Goal: Information Seeking & Learning: Learn about a topic

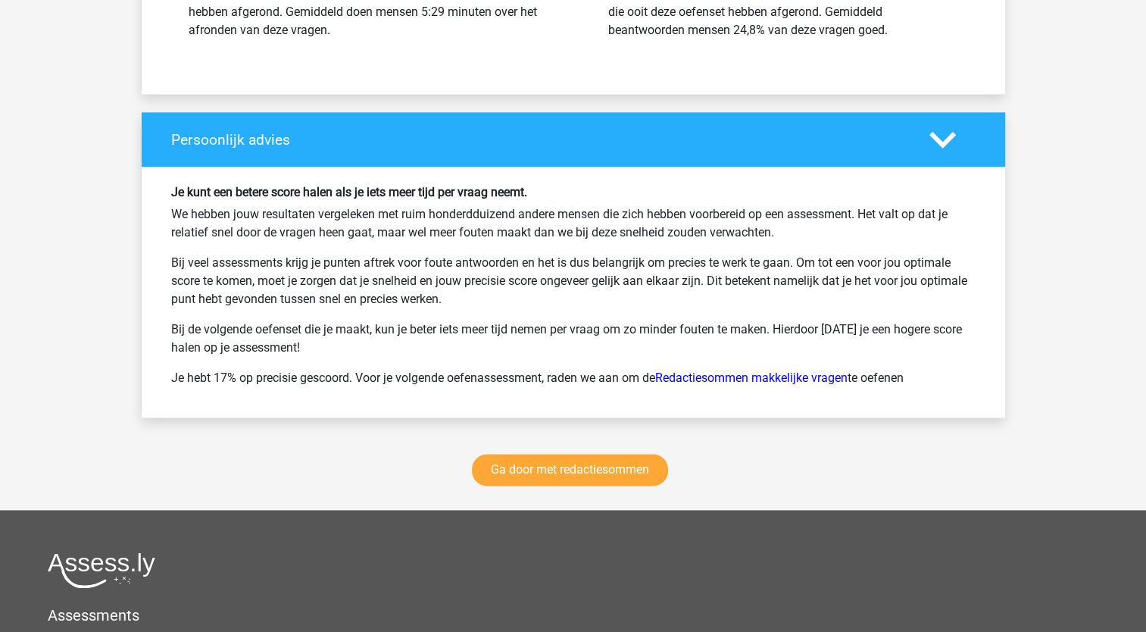
scroll to position [1877, 0]
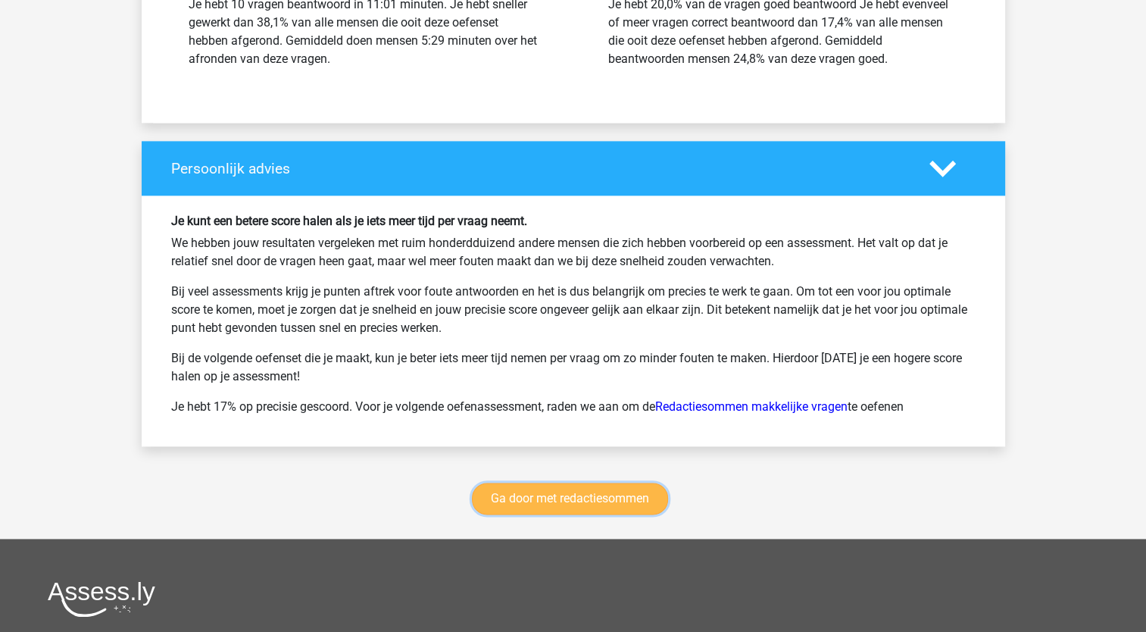
click at [548, 495] on link "Ga door met redactiesommen" at bounding box center [570, 499] width 196 height 32
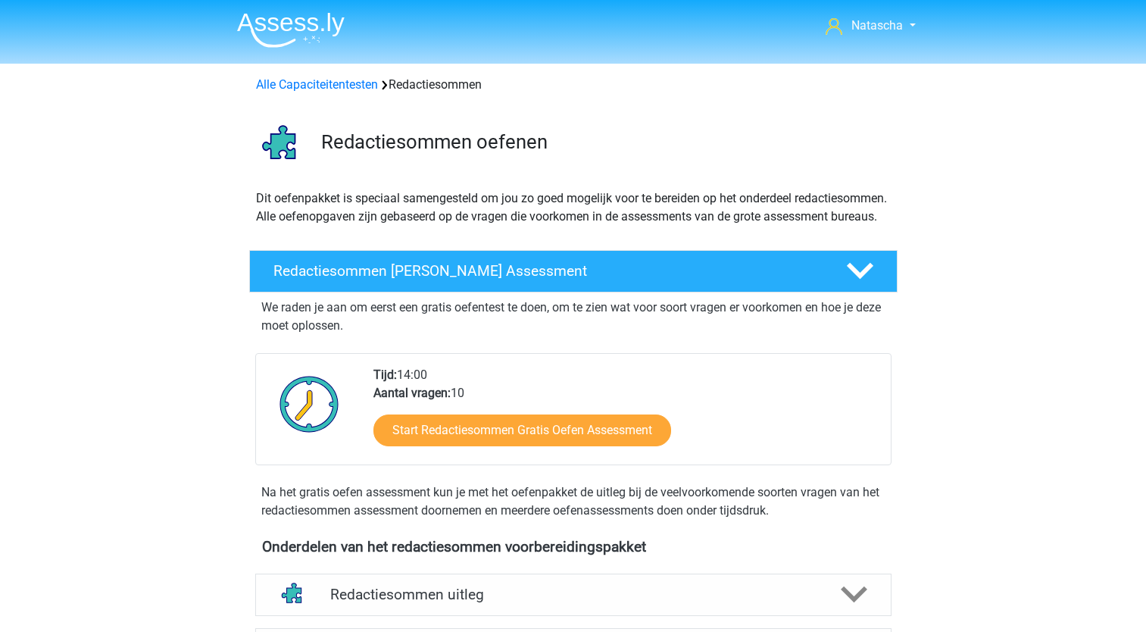
scroll to position [639, 0]
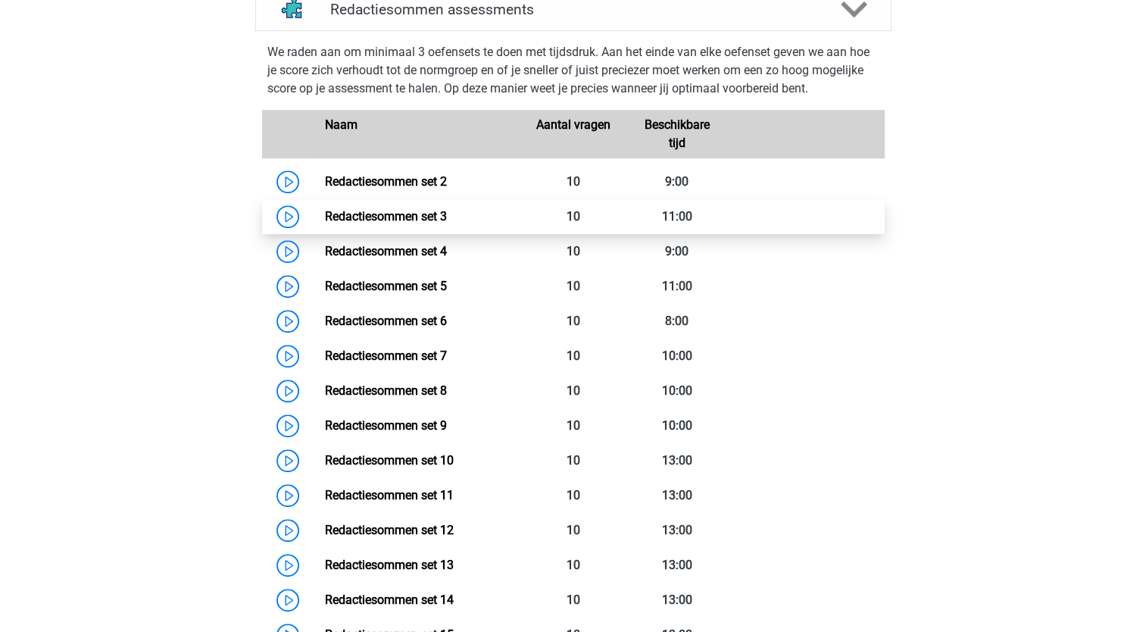
click at [383, 223] on link "Redactiesommen set 3" at bounding box center [386, 216] width 122 height 14
click at [370, 223] on link "Redactiesommen set 3" at bounding box center [386, 216] width 122 height 14
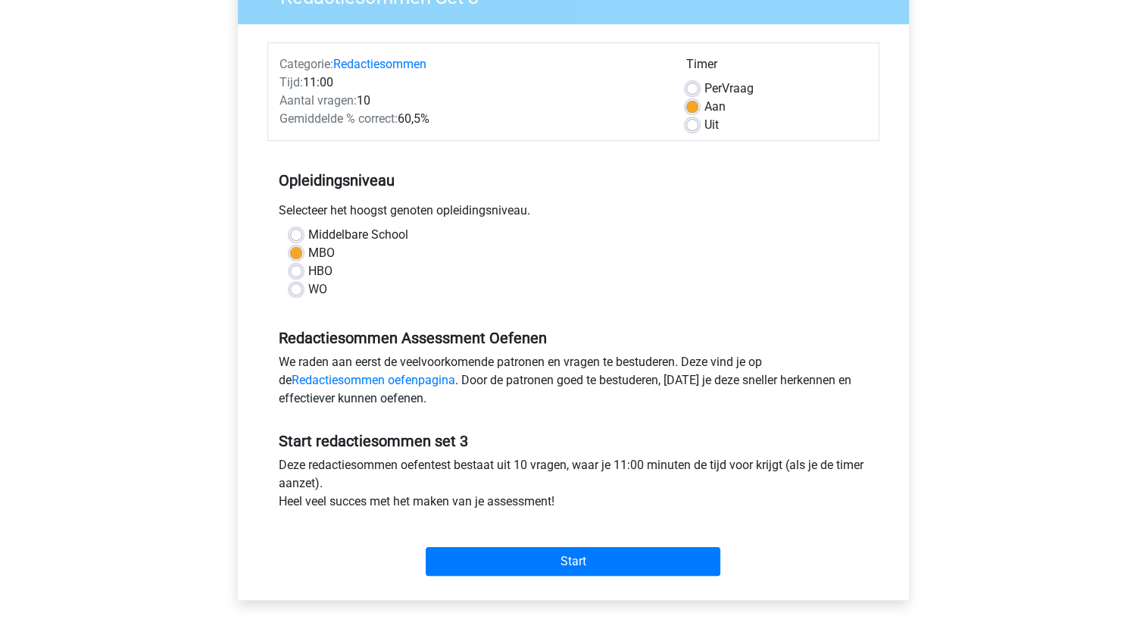
scroll to position [159, 0]
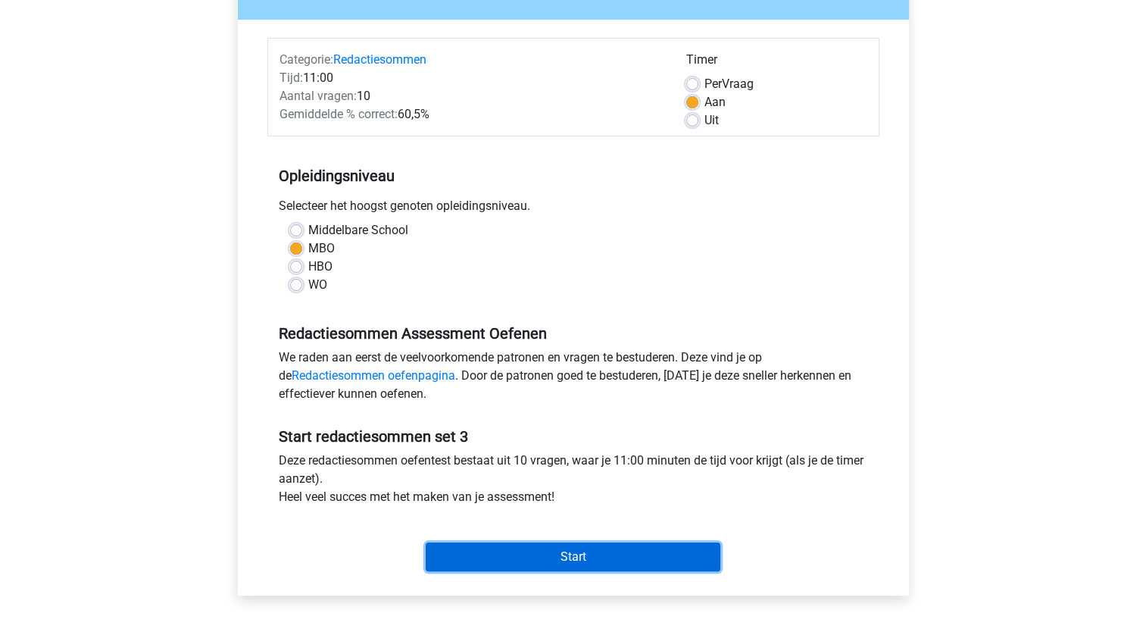
click at [588, 557] on input "Start" at bounding box center [573, 556] width 295 height 29
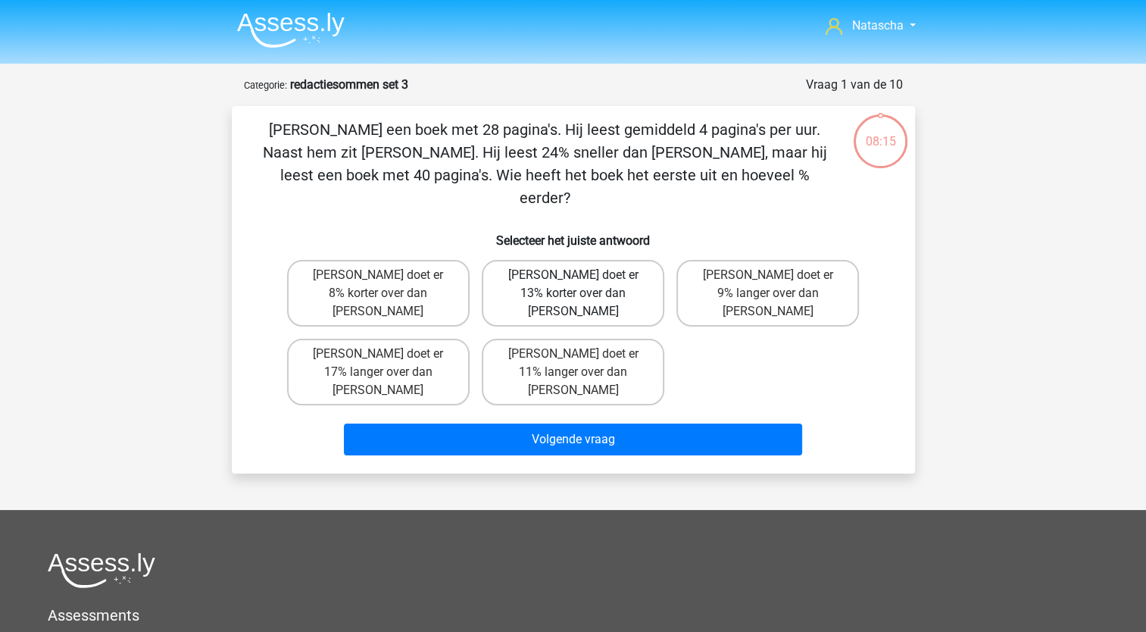
click at [558, 267] on label "Tom doet er 13% korter over dan Umberto" at bounding box center [573, 293] width 183 height 67
click at [573, 275] on input "Tom doet er 13% korter over dan Umberto" at bounding box center [578, 280] width 10 height 10
radio input "true"
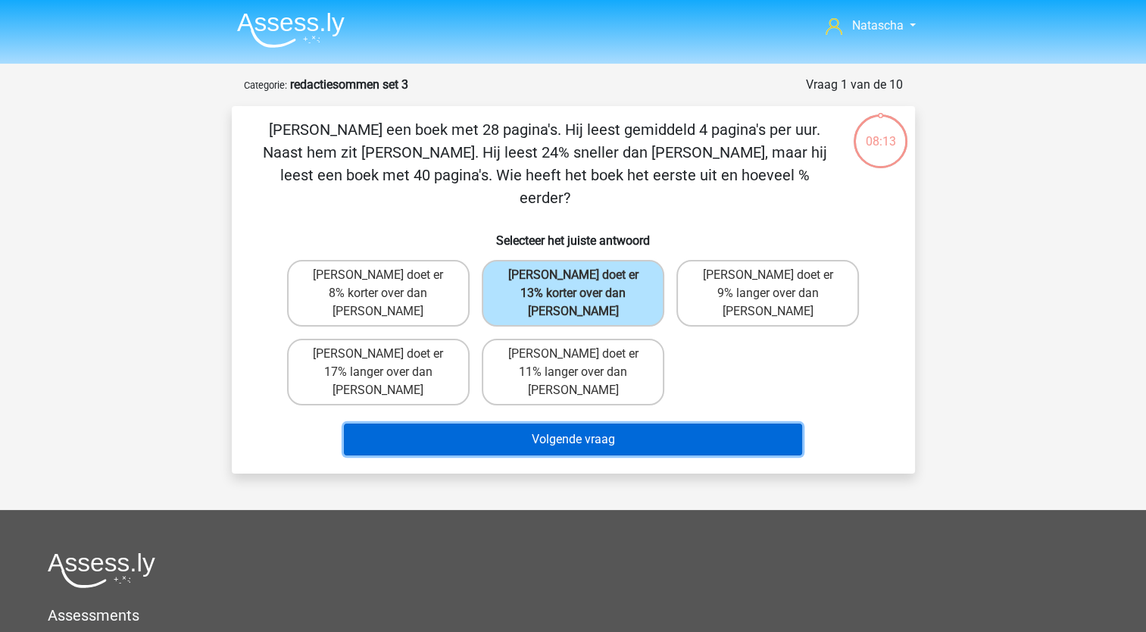
click at [542, 423] on button "Volgende vraag" at bounding box center [573, 439] width 458 height 32
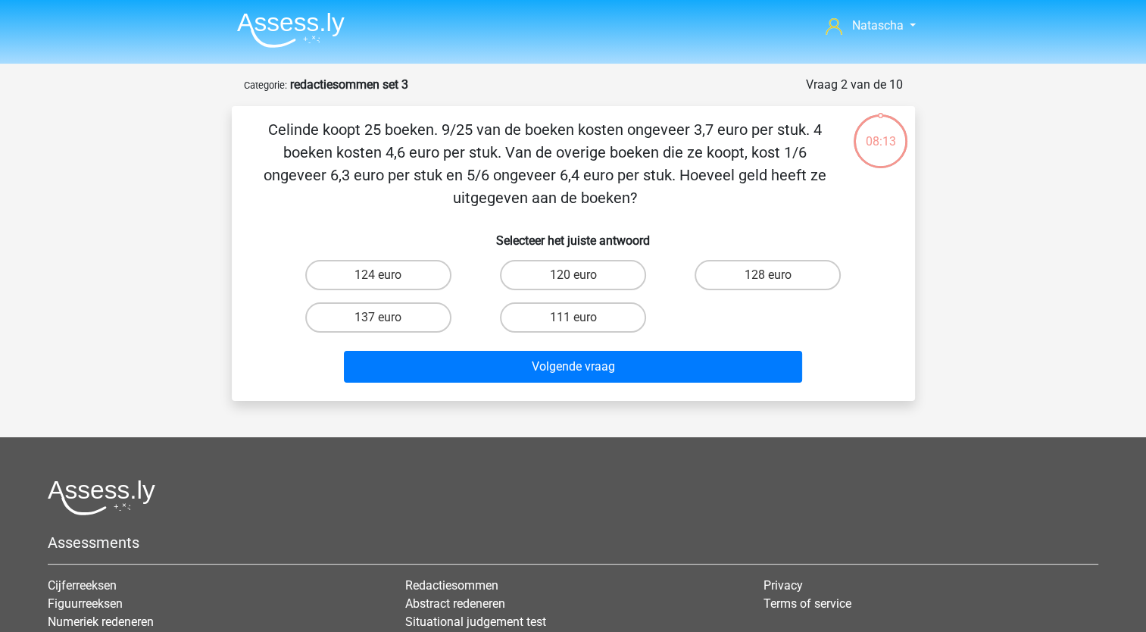
scroll to position [76, 0]
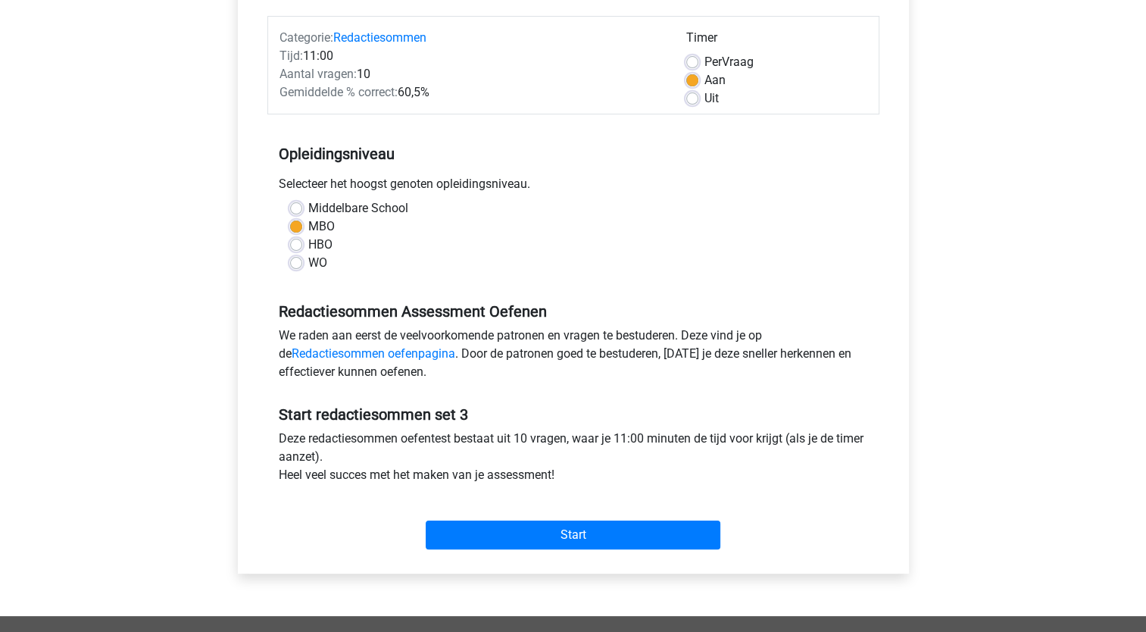
scroll to position [192, 0]
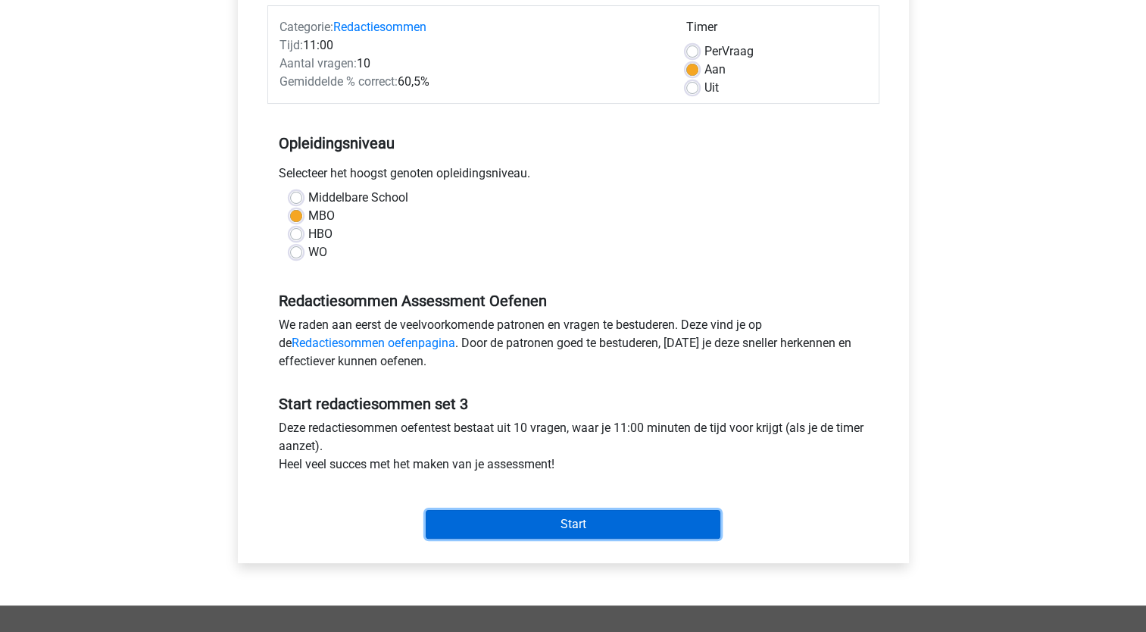
click at [552, 530] on input "Start" at bounding box center [573, 524] width 295 height 29
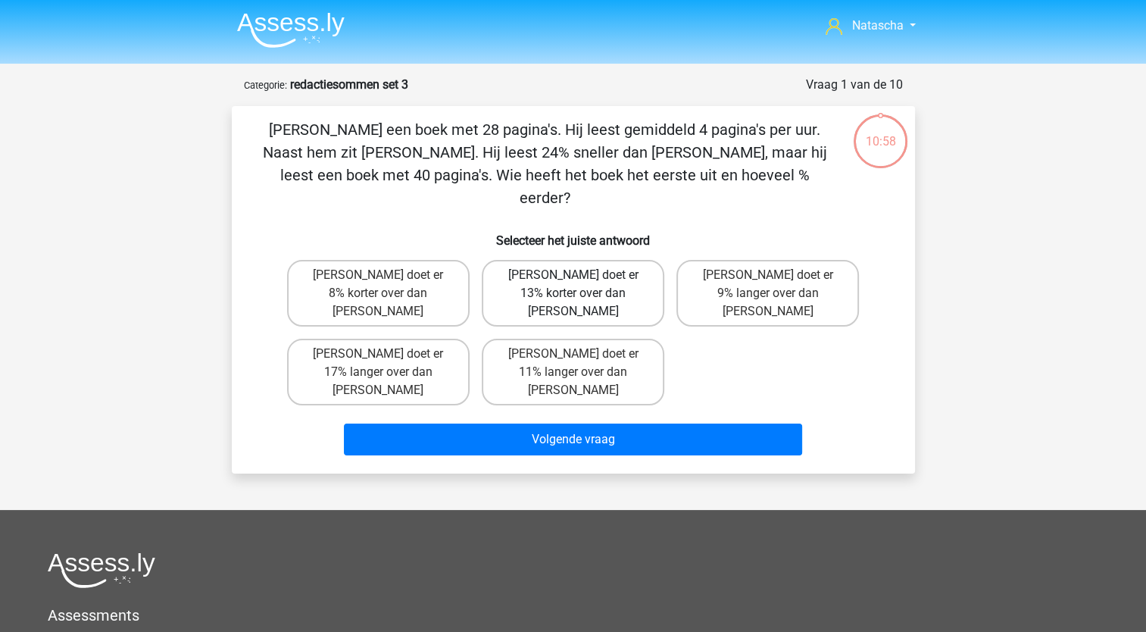
click at [536, 260] on label "[PERSON_NAME] doet er 13% korter over dan [PERSON_NAME]" at bounding box center [573, 293] width 183 height 67
click at [573, 275] on input "[PERSON_NAME] doet er 13% korter over dan [PERSON_NAME]" at bounding box center [578, 280] width 10 height 10
radio input "true"
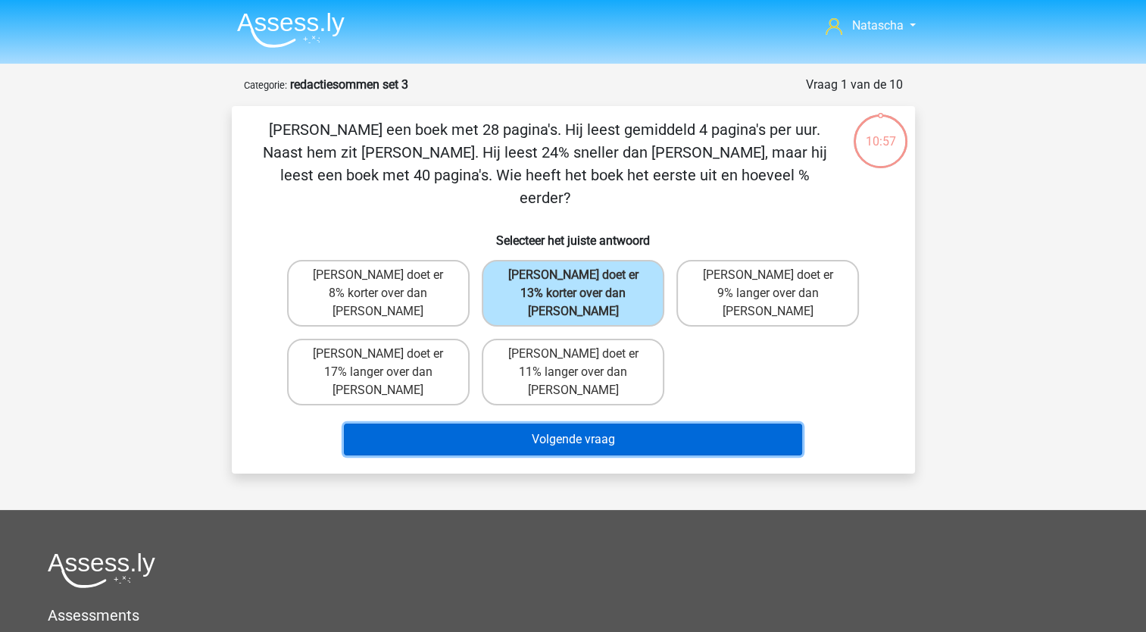
click at [523, 423] on button "Volgende vraag" at bounding box center [573, 439] width 458 height 32
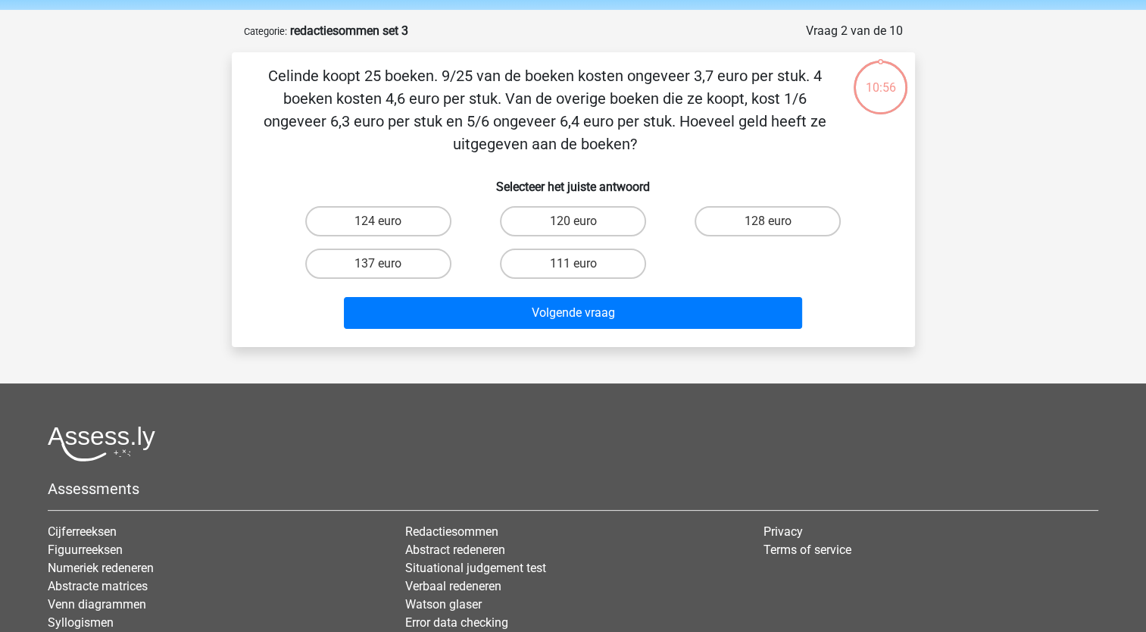
scroll to position [76, 0]
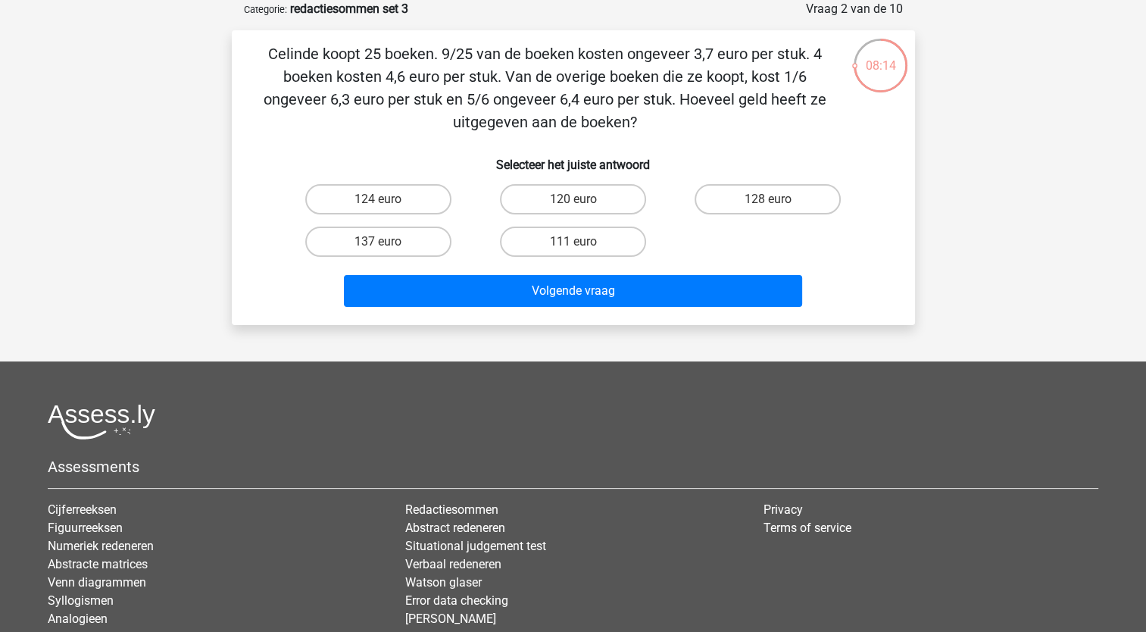
click at [776, 201] on input "128 euro" at bounding box center [773, 204] width 10 height 10
radio input "true"
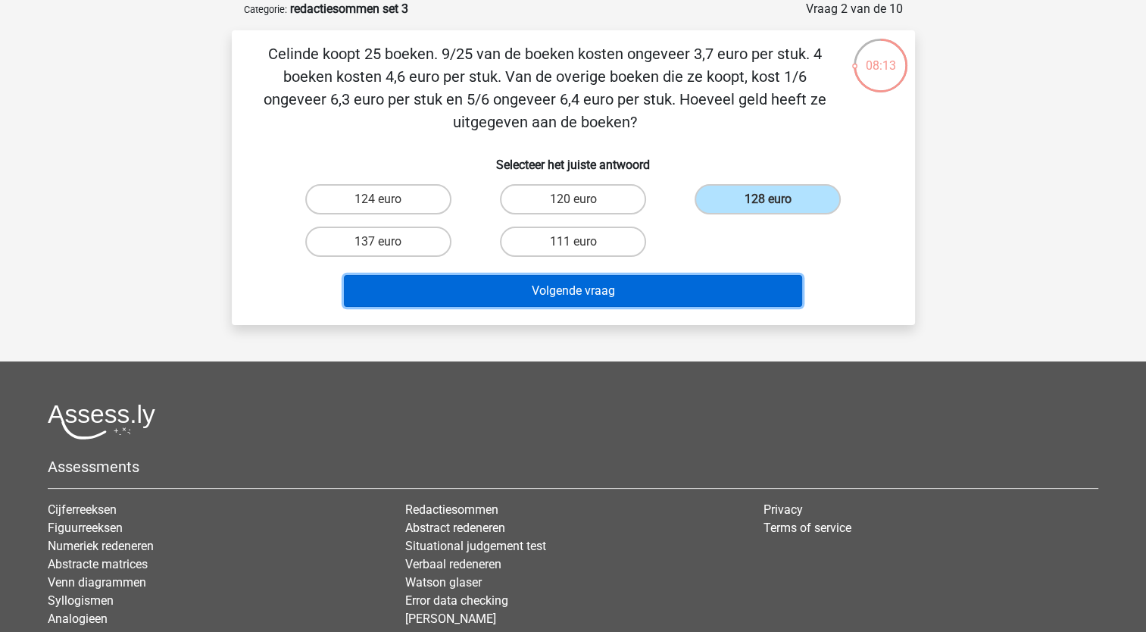
click at [661, 284] on button "Volgende vraag" at bounding box center [573, 291] width 458 height 32
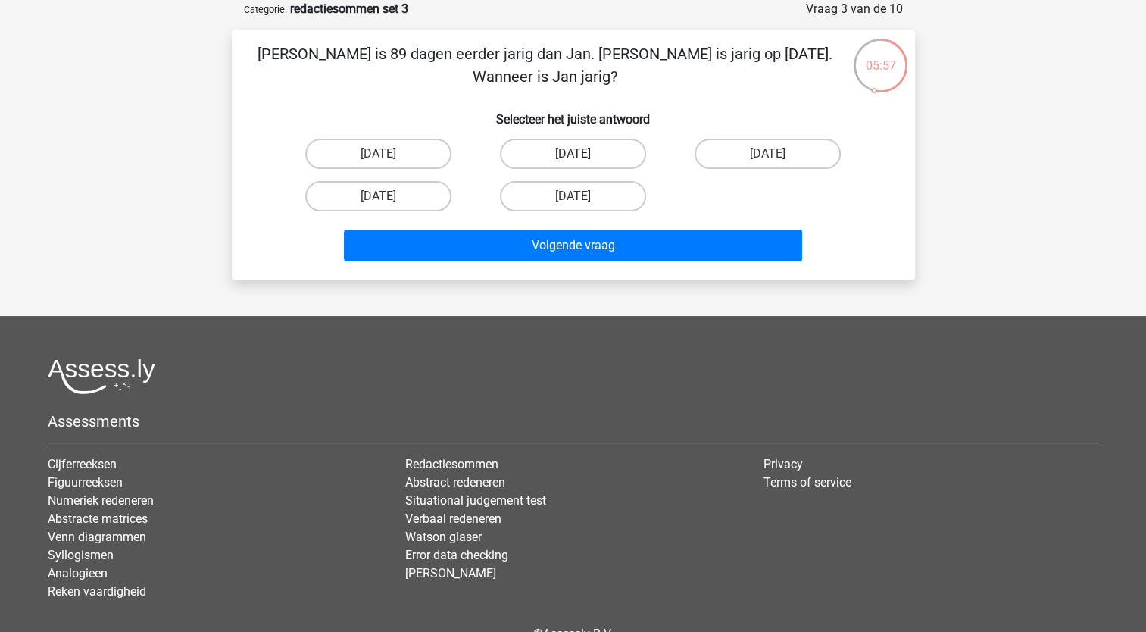
click at [595, 148] on label "14 september" at bounding box center [573, 154] width 146 height 30
click at [583, 154] on input "14 september" at bounding box center [578, 159] width 10 height 10
radio input "true"
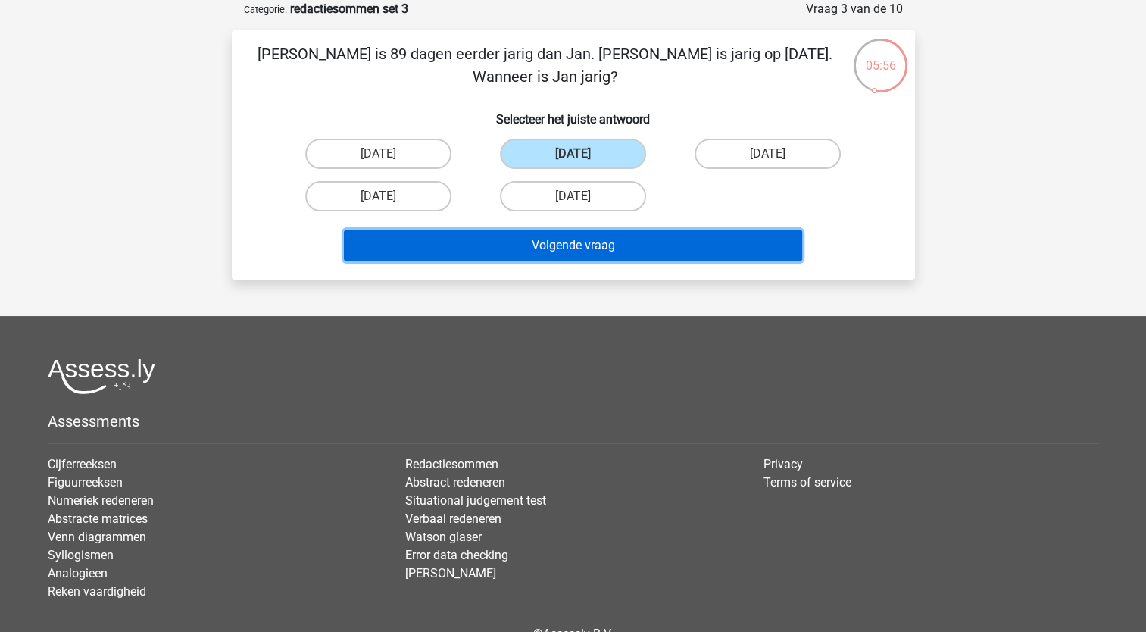
click at [539, 252] on button "Volgende vraag" at bounding box center [573, 246] width 458 height 32
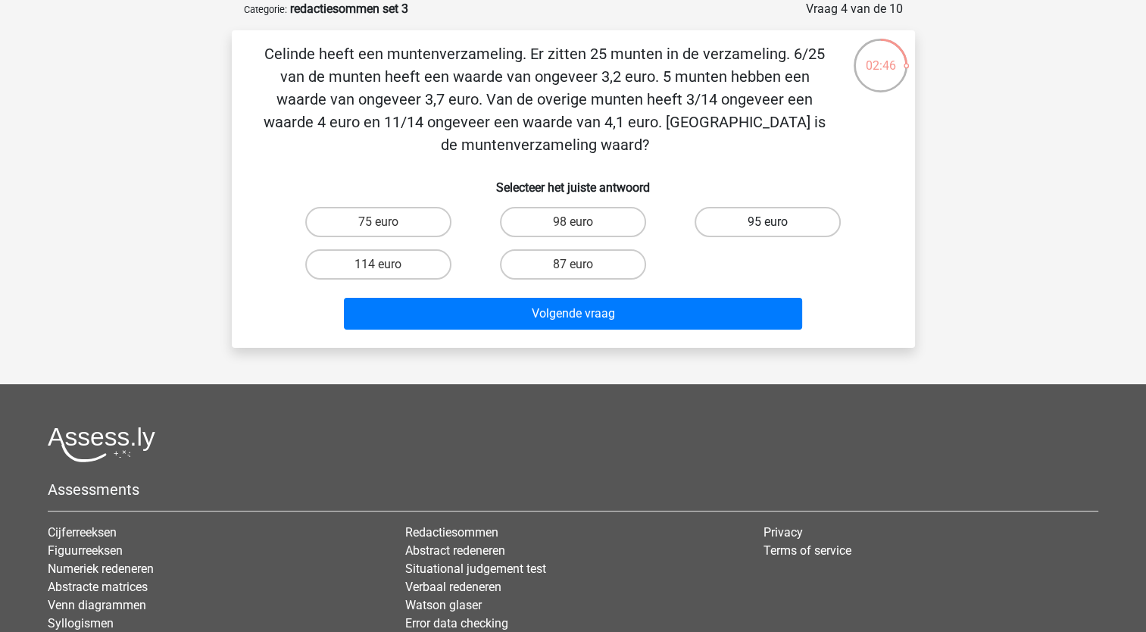
click at [762, 225] on label "95 euro" at bounding box center [768, 222] width 146 height 30
click at [768, 225] on input "95 euro" at bounding box center [773, 227] width 10 height 10
radio input "true"
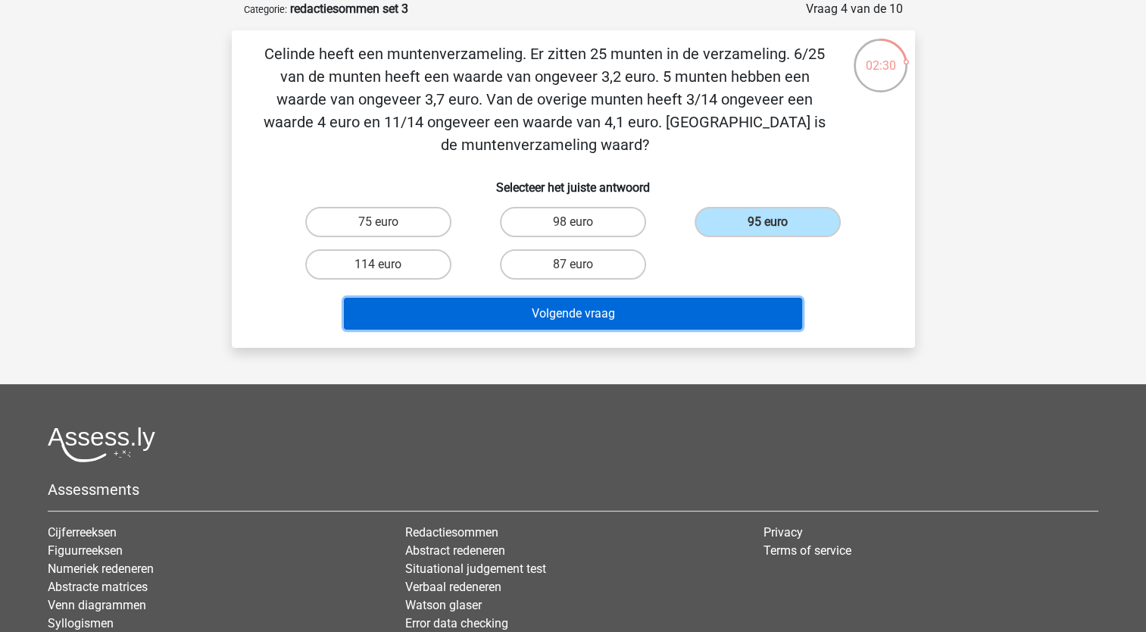
click at [694, 307] on button "Volgende vraag" at bounding box center [573, 314] width 458 height 32
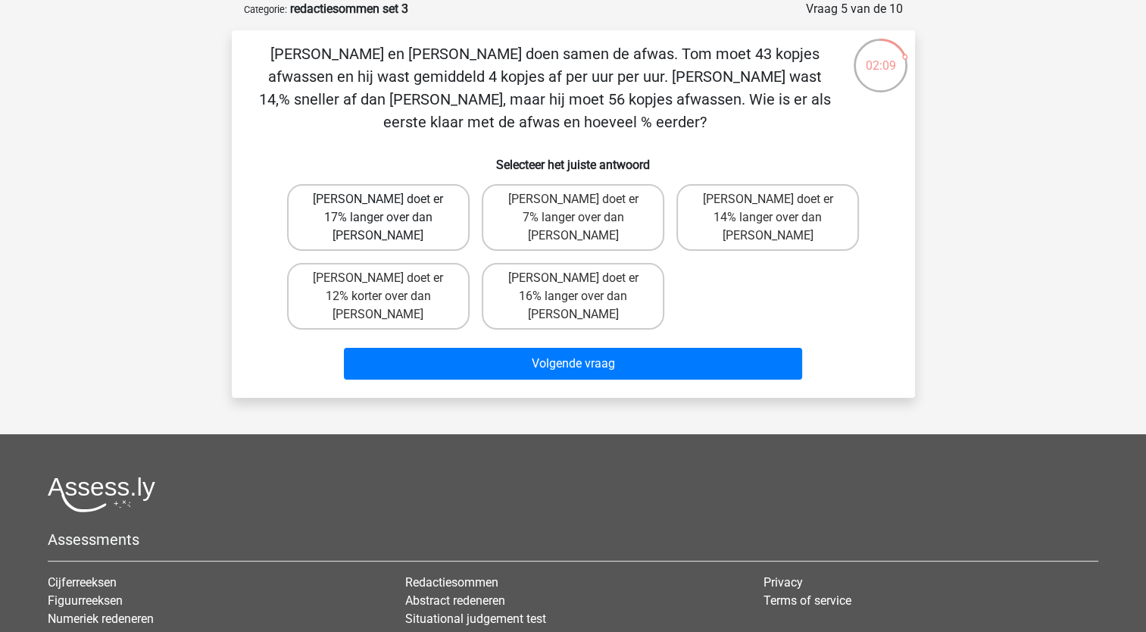
drag, startPoint x: 361, startPoint y: 222, endPoint x: 327, endPoint y: 208, distance: 36.7
click at [327, 208] on label "Tom doet er 17% langer over dan Umberto" at bounding box center [378, 217] width 183 height 67
click at [378, 208] on input "Tom doet er 17% langer over dan Umberto" at bounding box center [383, 204] width 10 height 10
radio input "true"
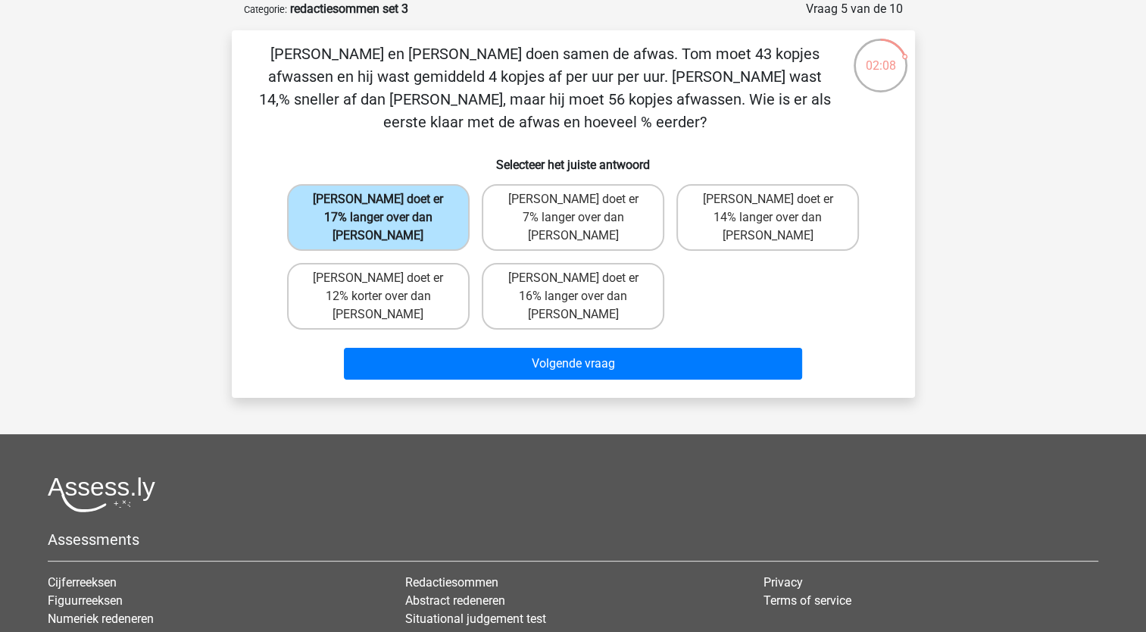
click at [327, 208] on label "Tom doet er 17% langer over dan Umberto" at bounding box center [378, 217] width 183 height 67
click at [378, 208] on input "Tom doet er 17% langer over dan Umberto" at bounding box center [383, 204] width 10 height 10
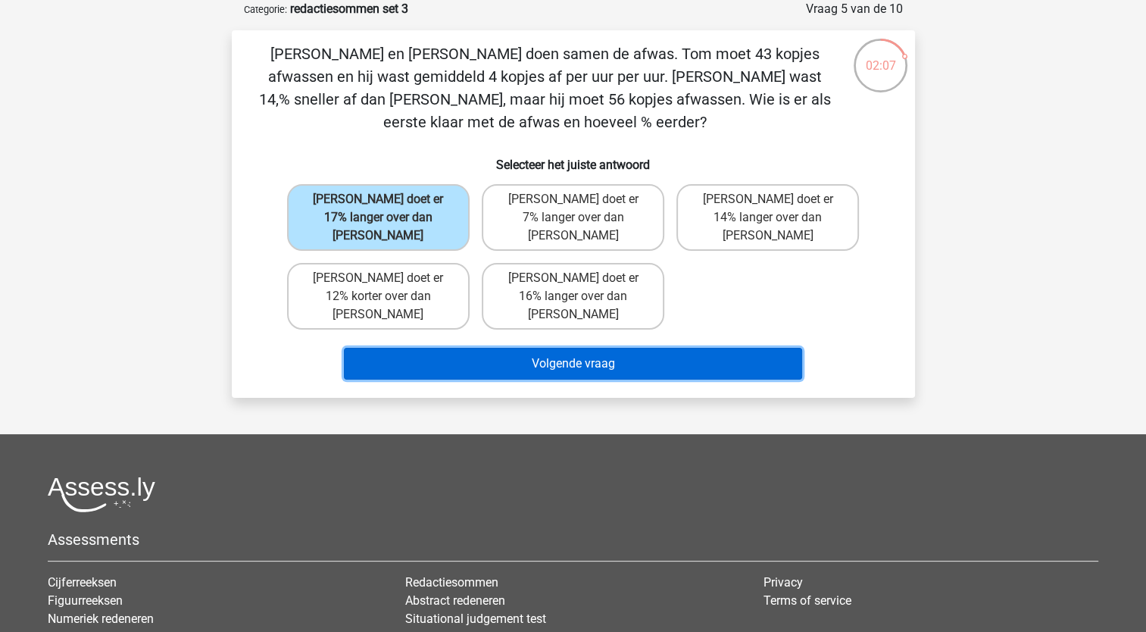
click at [431, 348] on button "Volgende vraag" at bounding box center [573, 364] width 458 height 32
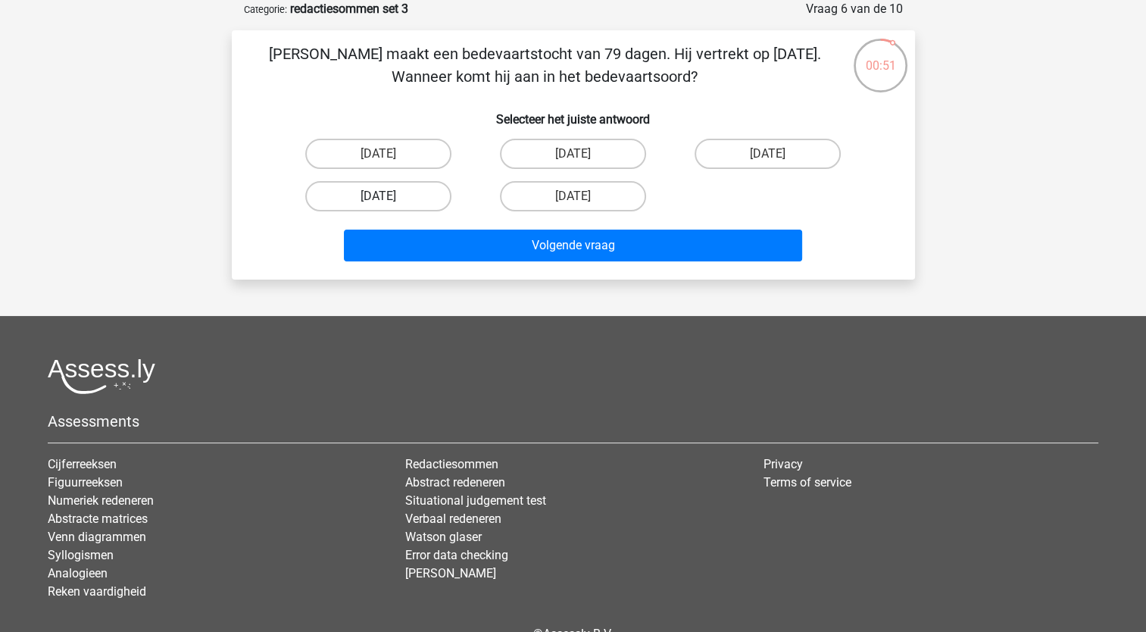
click at [386, 192] on label "4 oktober" at bounding box center [378, 196] width 146 height 30
click at [386, 196] on input "4 oktober" at bounding box center [383, 201] width 10 height 10
radio input "true"
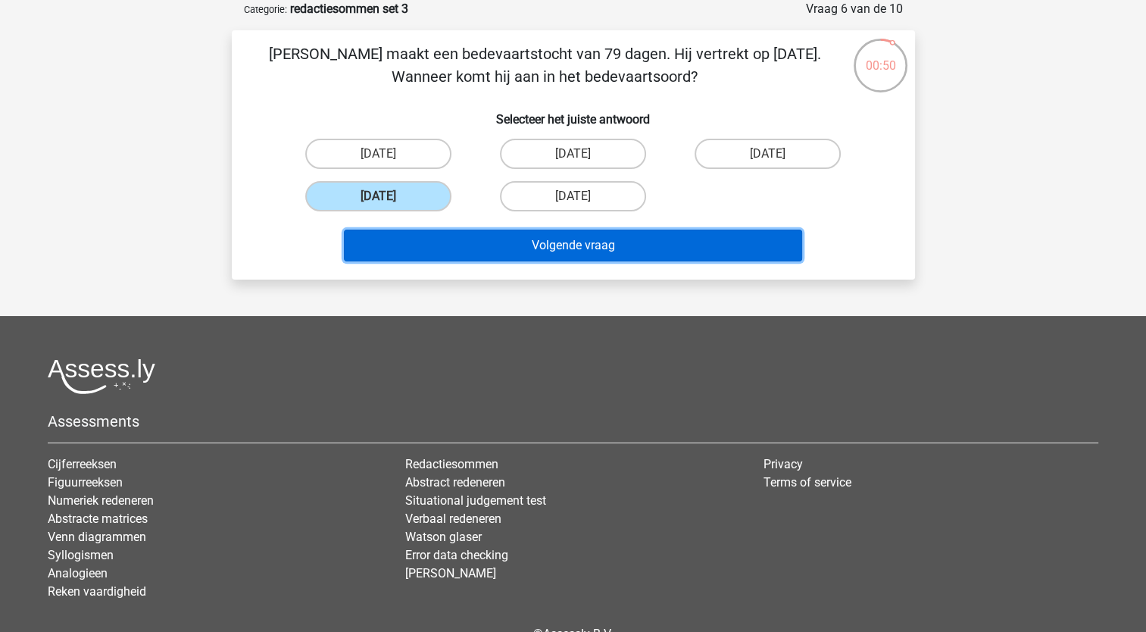
click at [412, 239] on button "Volgende vraag" at bounding box center [573, 246] width 458 height 32
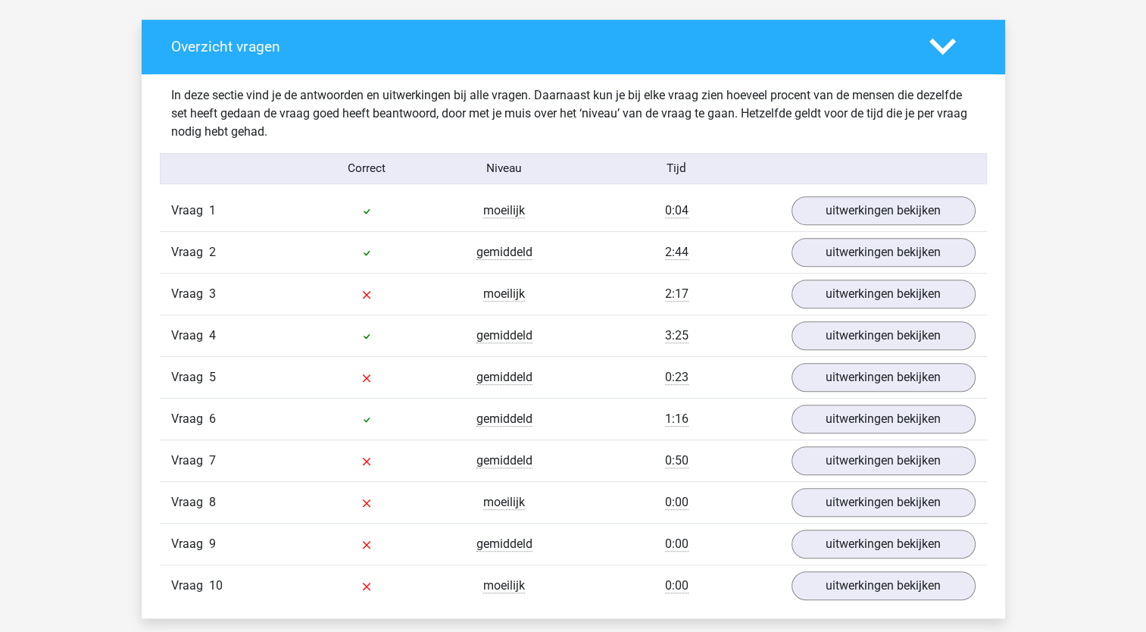
scroll to position [888, 0]
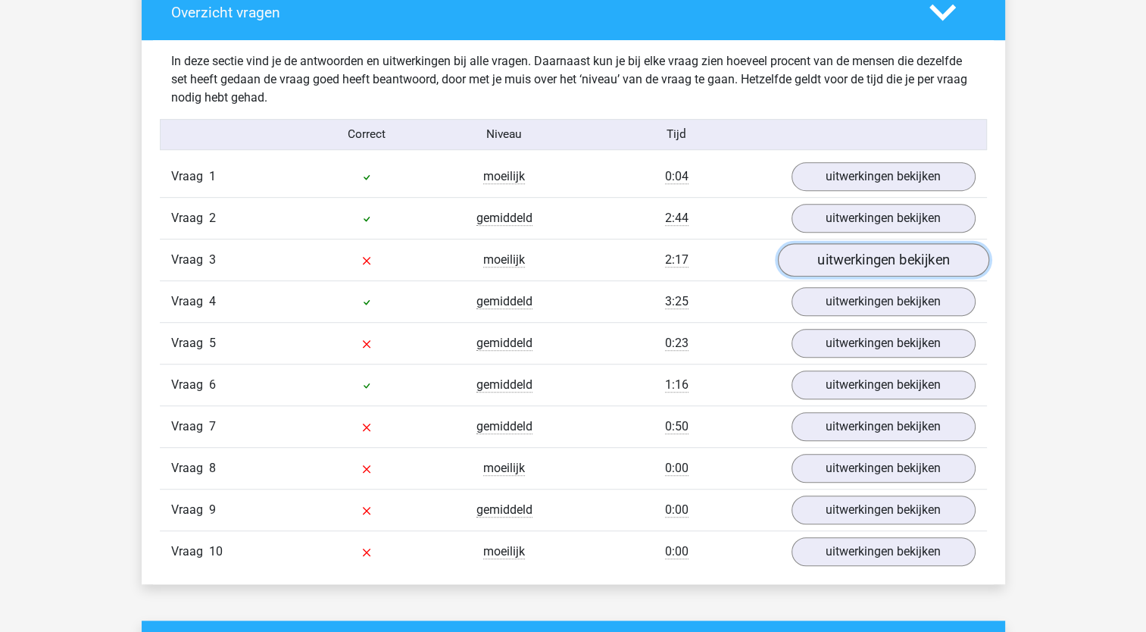
click at [867, 252] on link "uitwerkingen bekijken" at bounding box center [882, 259] width 211 height 33
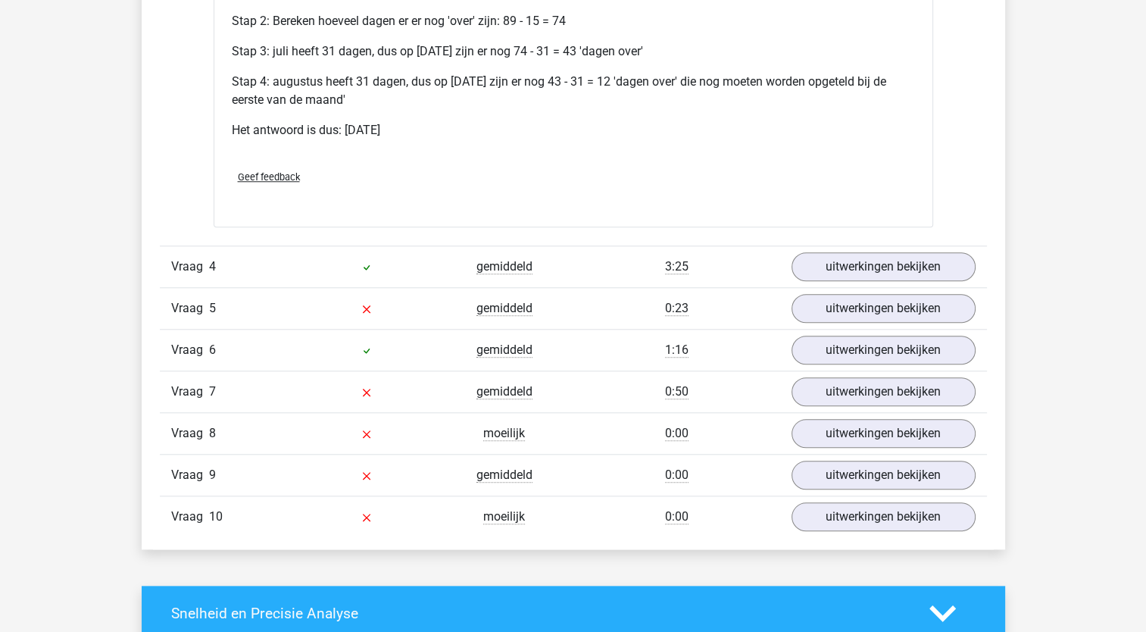
scroll to position [1406, 0]
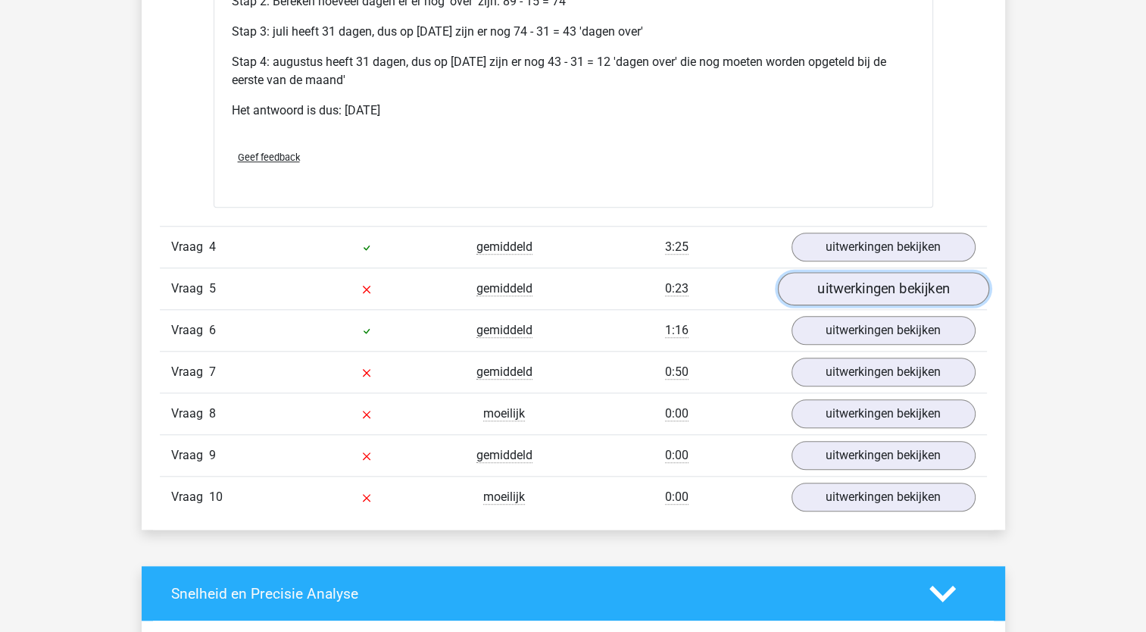
click at [920, 282] on link "uitwerkingen bekijken" at bounding box center [882, 288] width 211 height 33
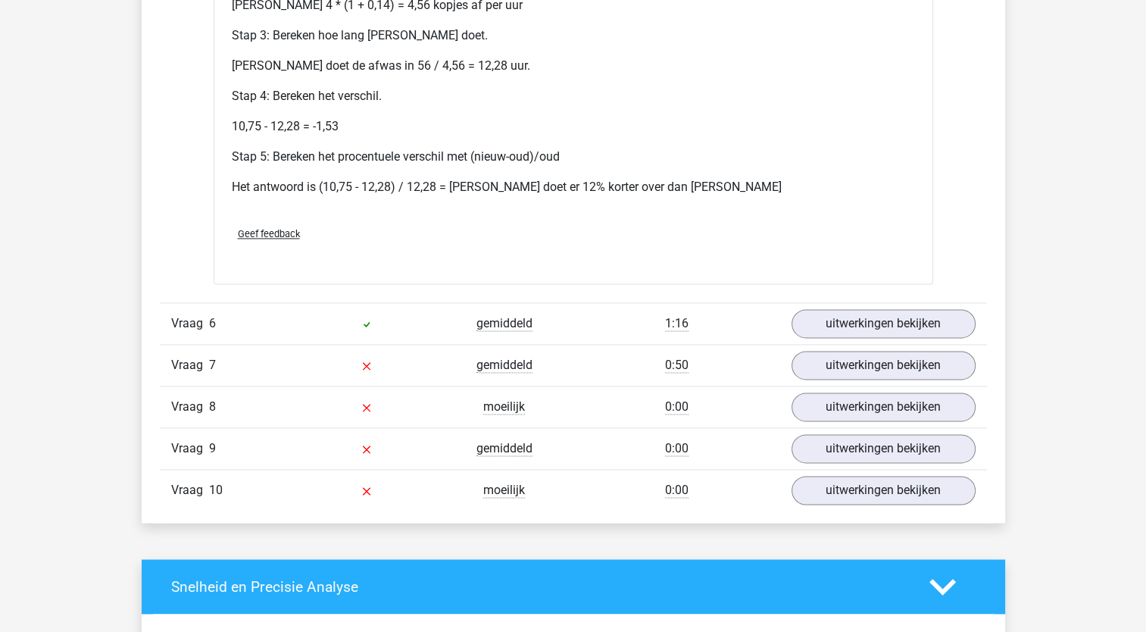
scroll to position [2078, 0]
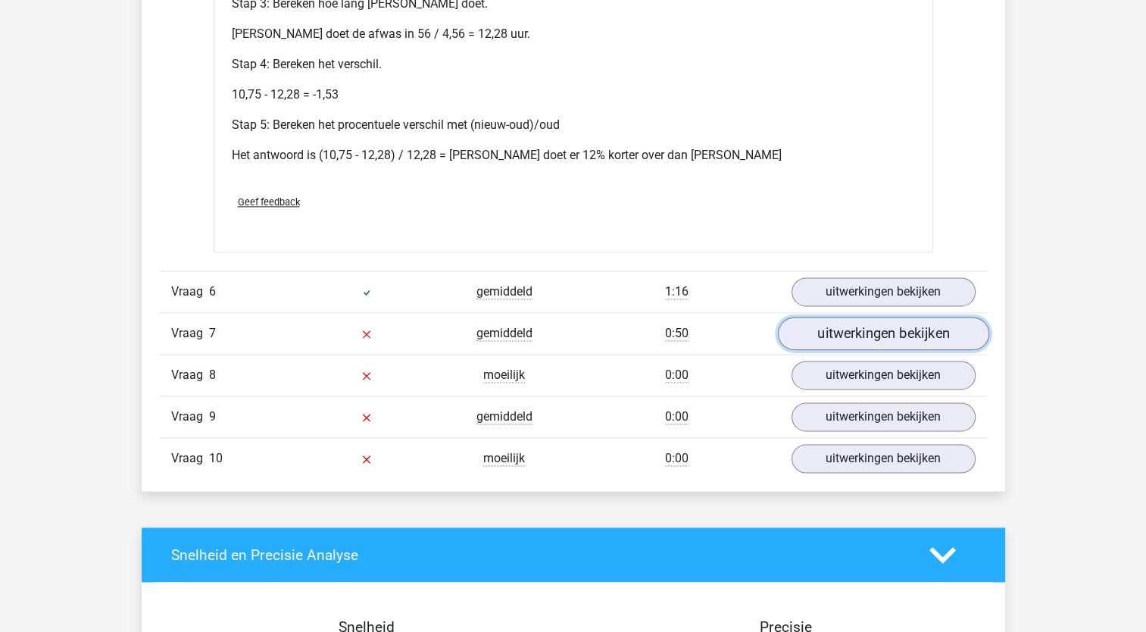
click at [907, 340] on link "uitwerkingen bekijken" at bounding box center [882, 333] width 211 height 33
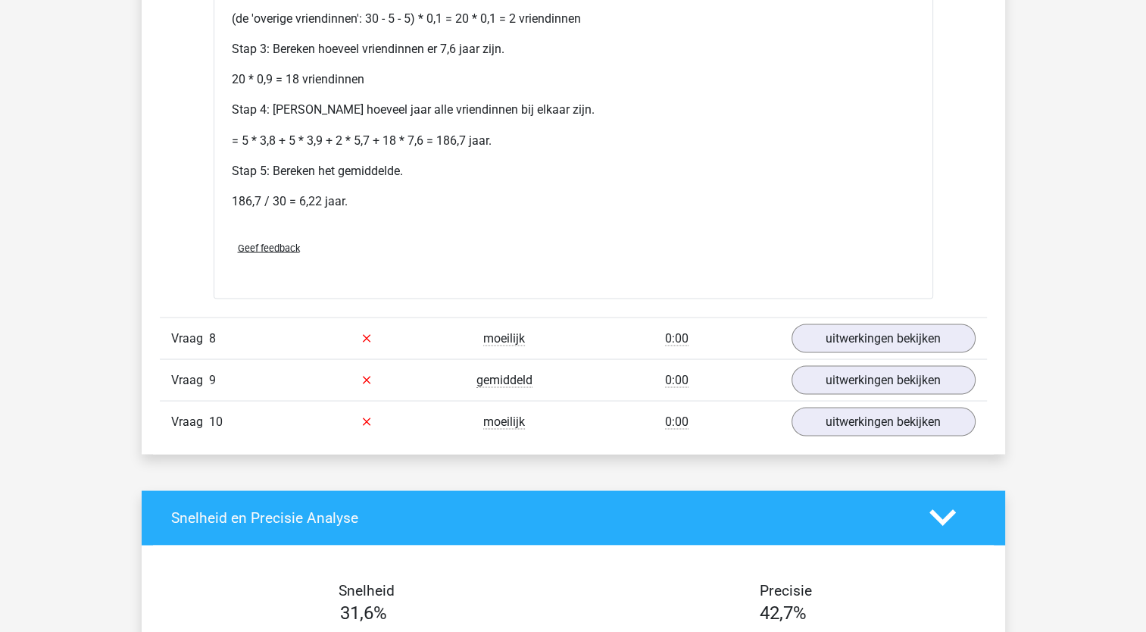
scroll to position [2758, 0]
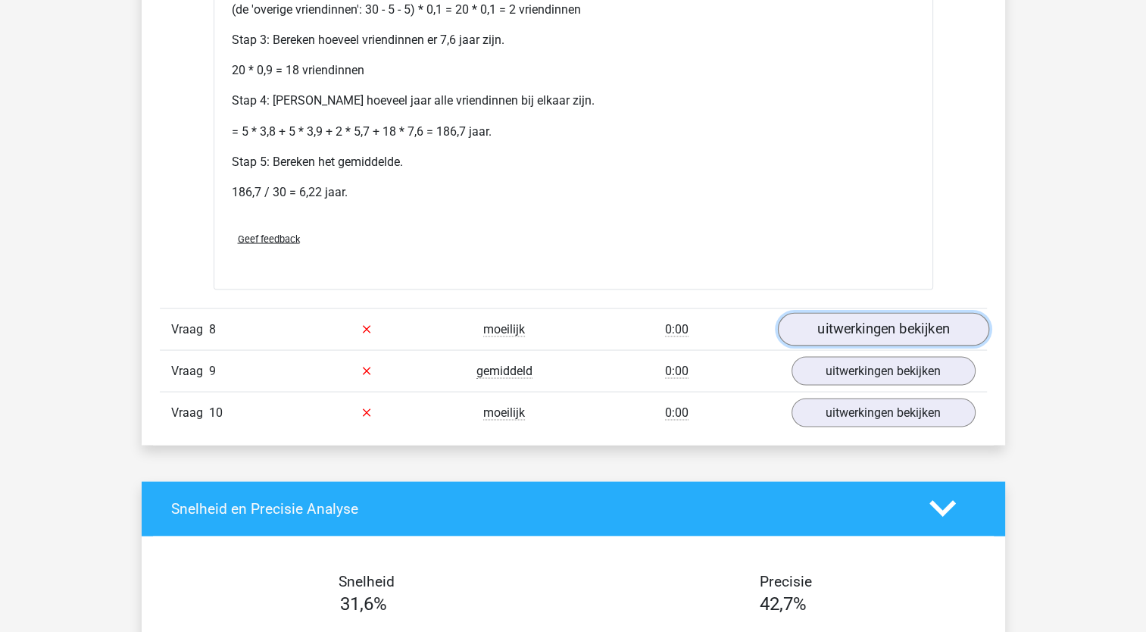
click at [808, 327] on link "uitwerkingen bekijken" at bounding box center [882, 328] width 211 height 33
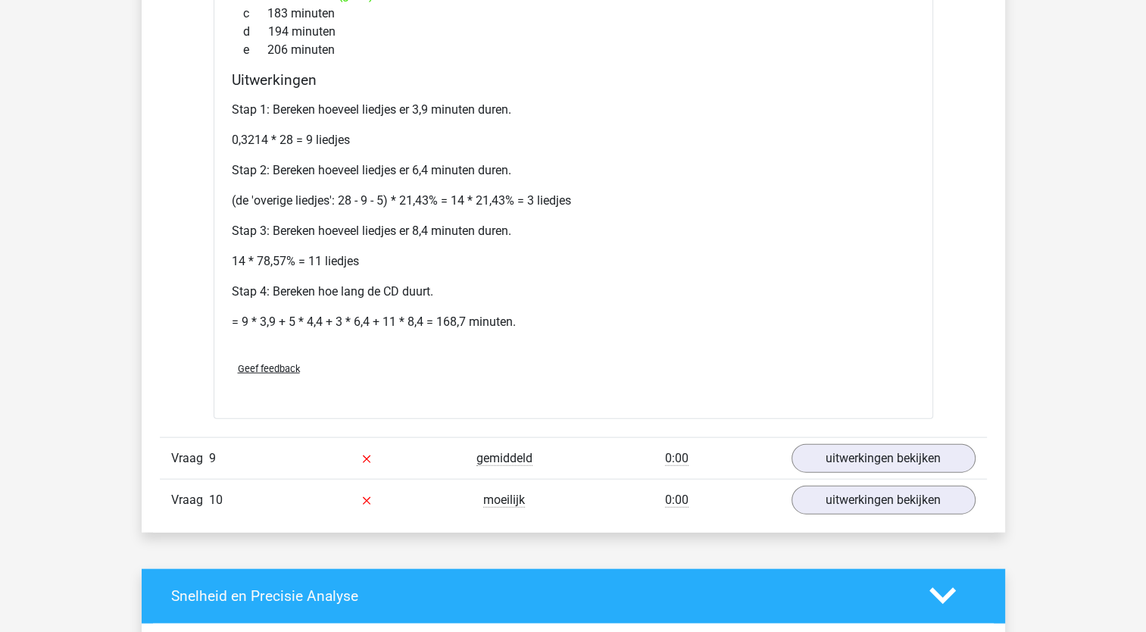
scroll to position [3254, 0]
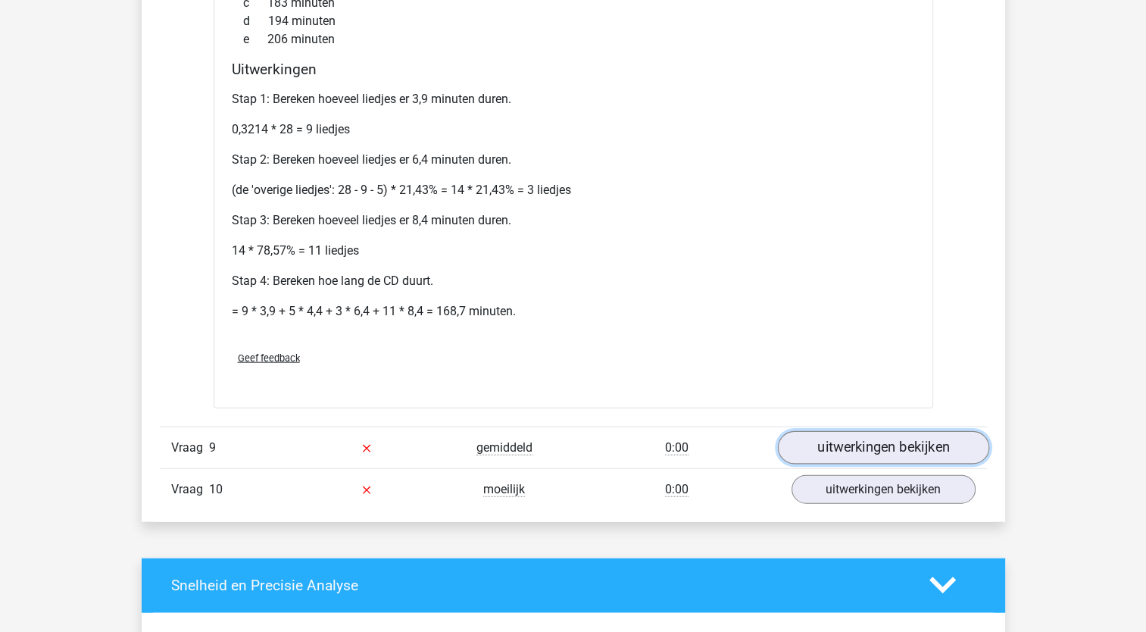
click at [883, 444] on link "uitwerkingen bekijken" at bounding box center [882, 447] width 211 height 33
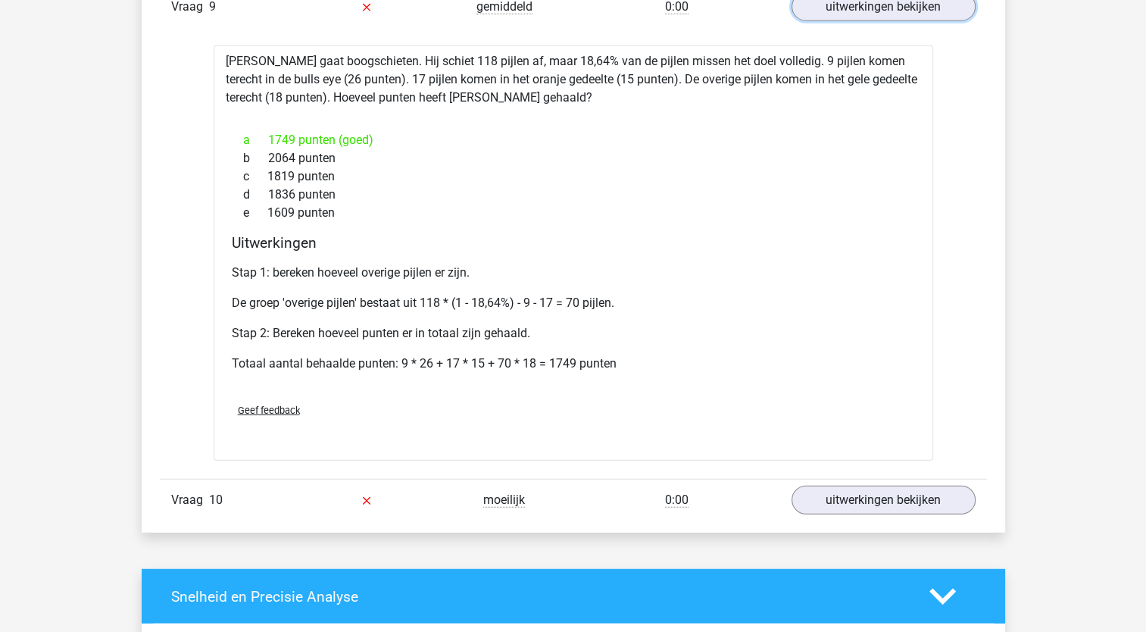
scroll to position [3899, 0]
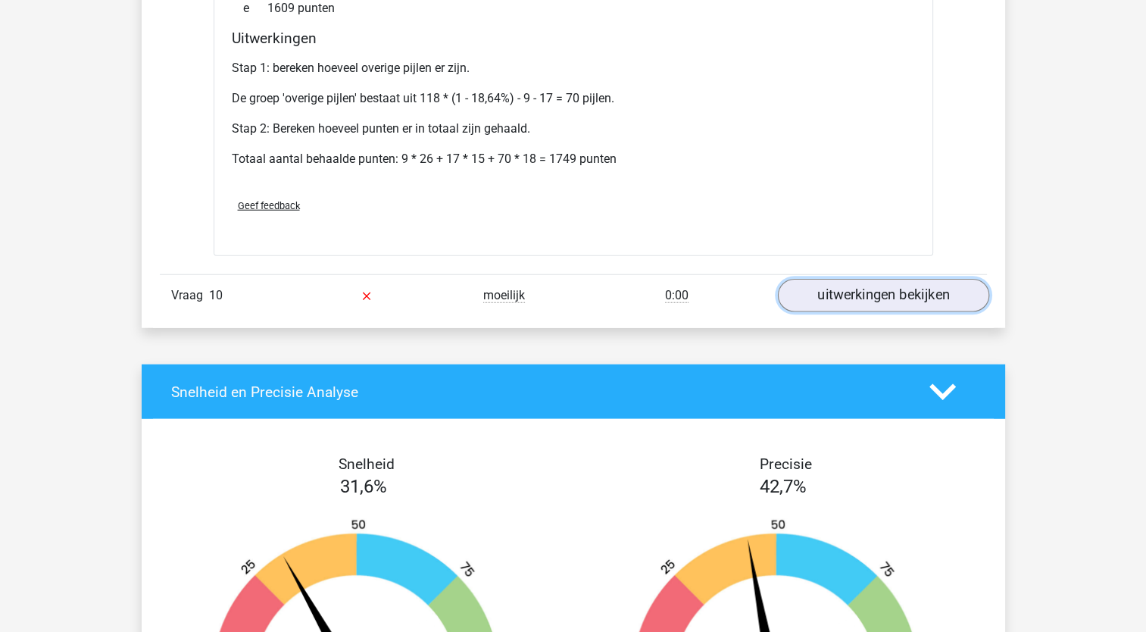
click at [877, 286] on link "uitwerkingen bekijken" at bounding box center [882, 295] width 211 height 33
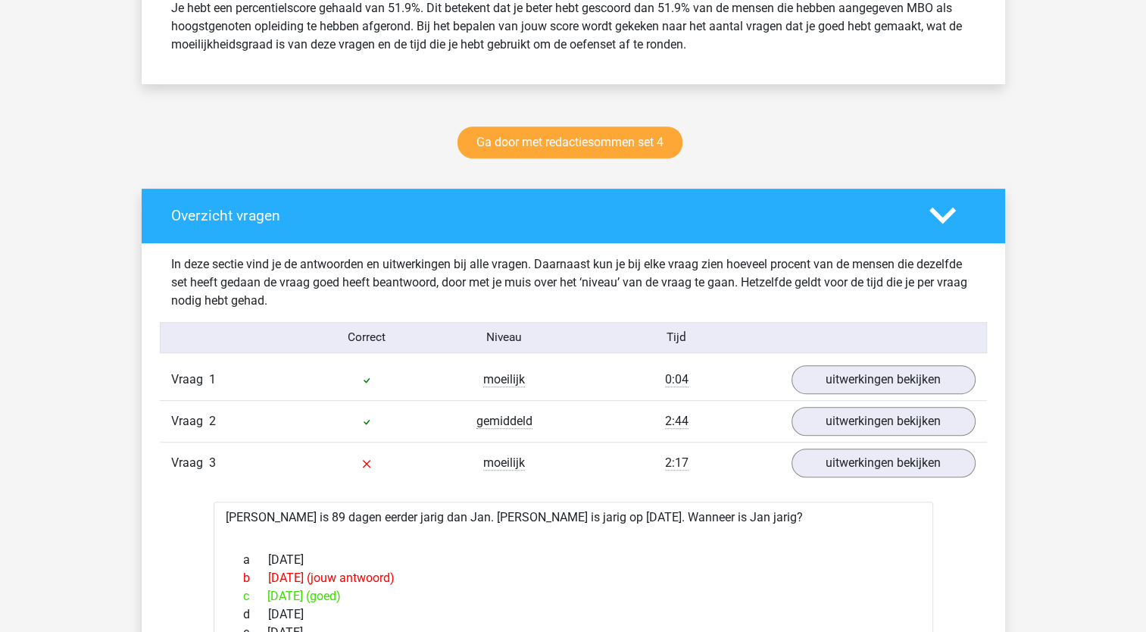
scroll to position [672, 0]
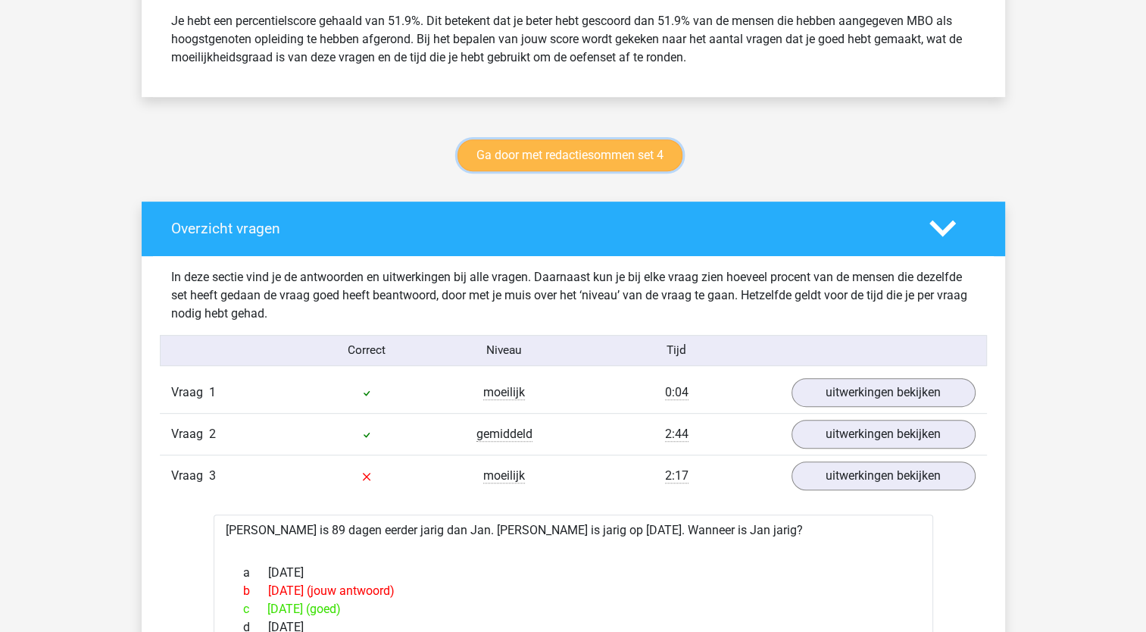
click at [634, 150] on link "Ga door met redactiesommen set 4" at bounding box center [570, 155] width 225 height 32
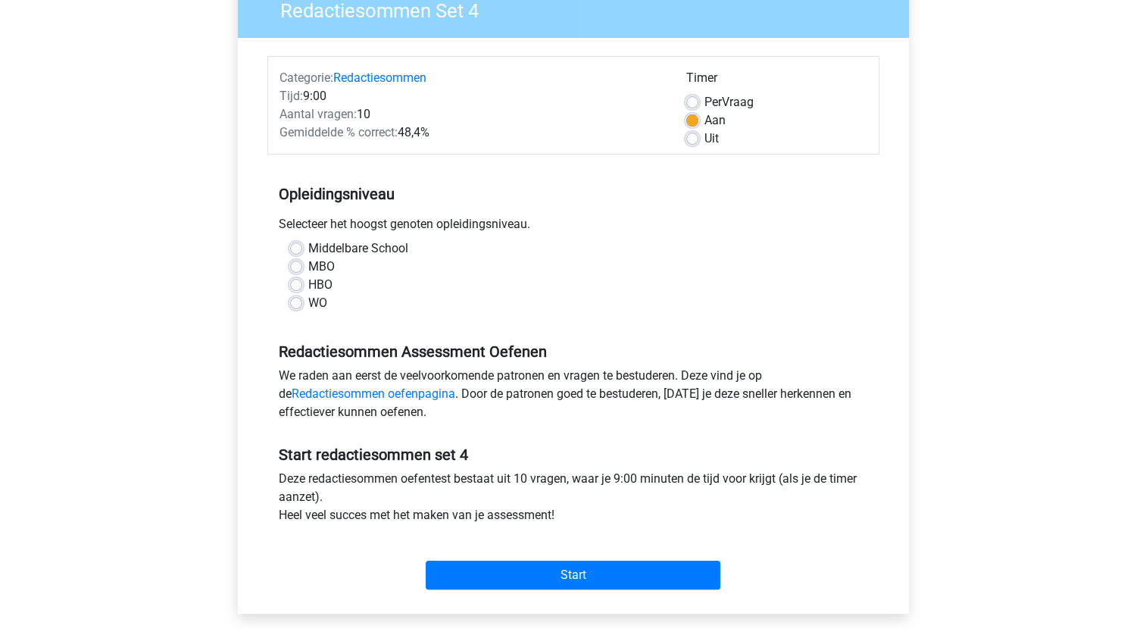
scroll to position [143, 0]
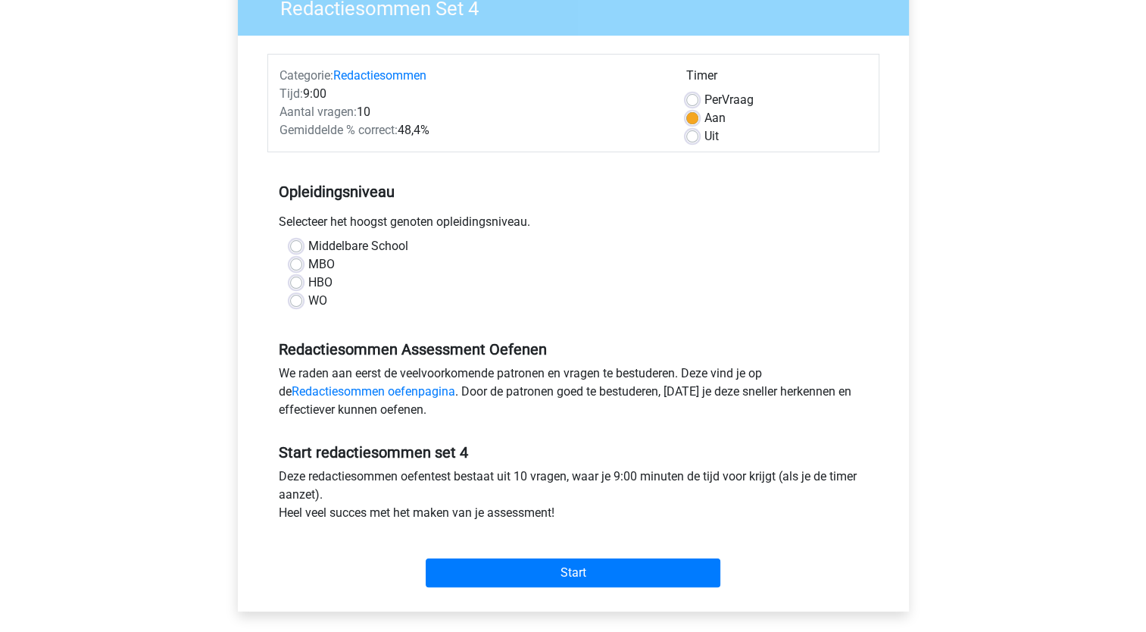
click at [288, 260] on div "Middelbare School MBO HBO WO" at bounding box center [573, 273] width 589 height 73
click at [302, 267] on div "MBO" at bounding box center [573, 264] width 567 height 18
click at [308, 262] on label "MBO" at bounding box center [321, 264] width 27 height 18
click at [294, 262] on input "MBO" at bounding box center [296, 262] width 12 height 15
radio input "true"
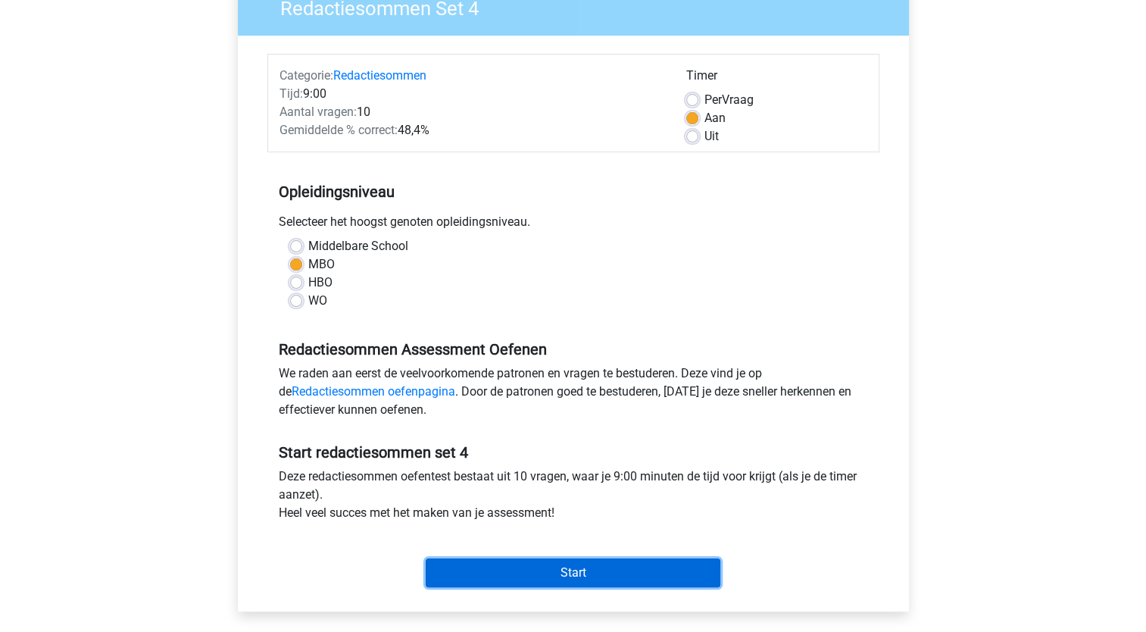
click at [528, 570] on input "Start" at bounding box center [573, 572] width 295 height 29
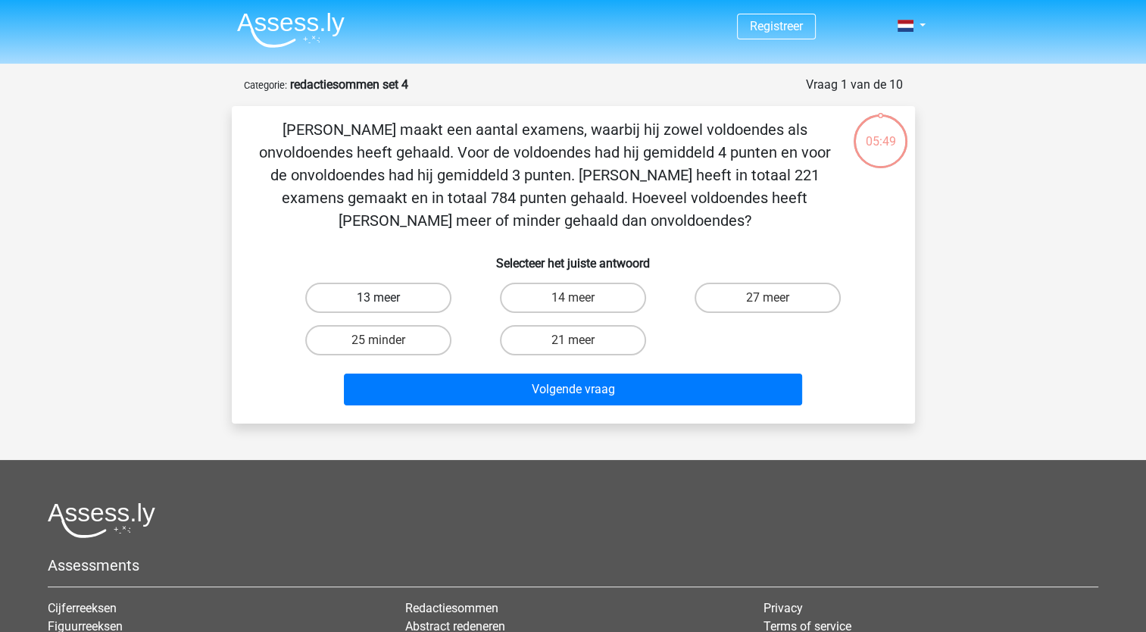
click at [376, 300] on label "13 meer" at bounding box center [378, 298] width 146 height 30
click at [378, 300] on input "13 meer" at bounding box center [383, 303] width 10 height 10
radio input "true"
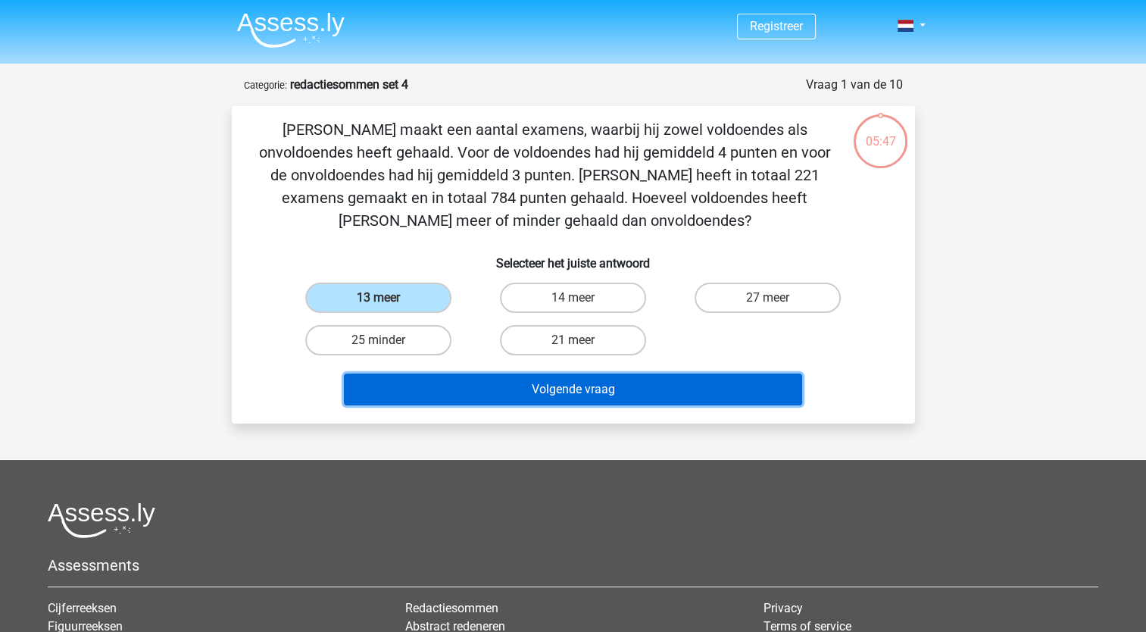
click at [434, 401] on button "Volgende vraag" at bounding box center [573, 389] width 458 height 32
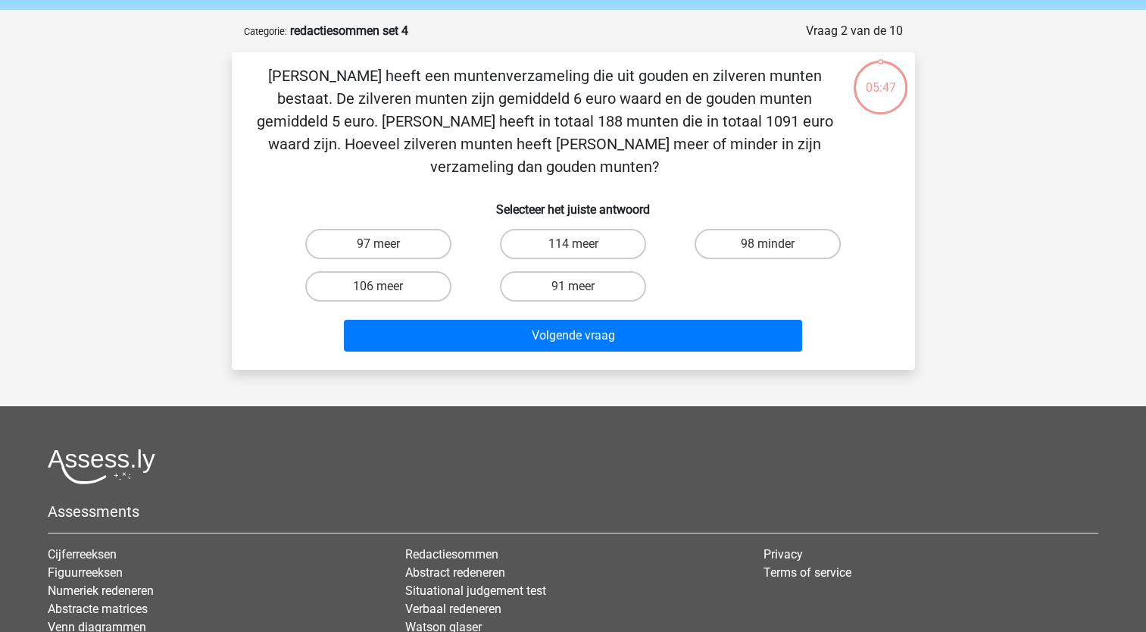
scroll to position [76, 0]
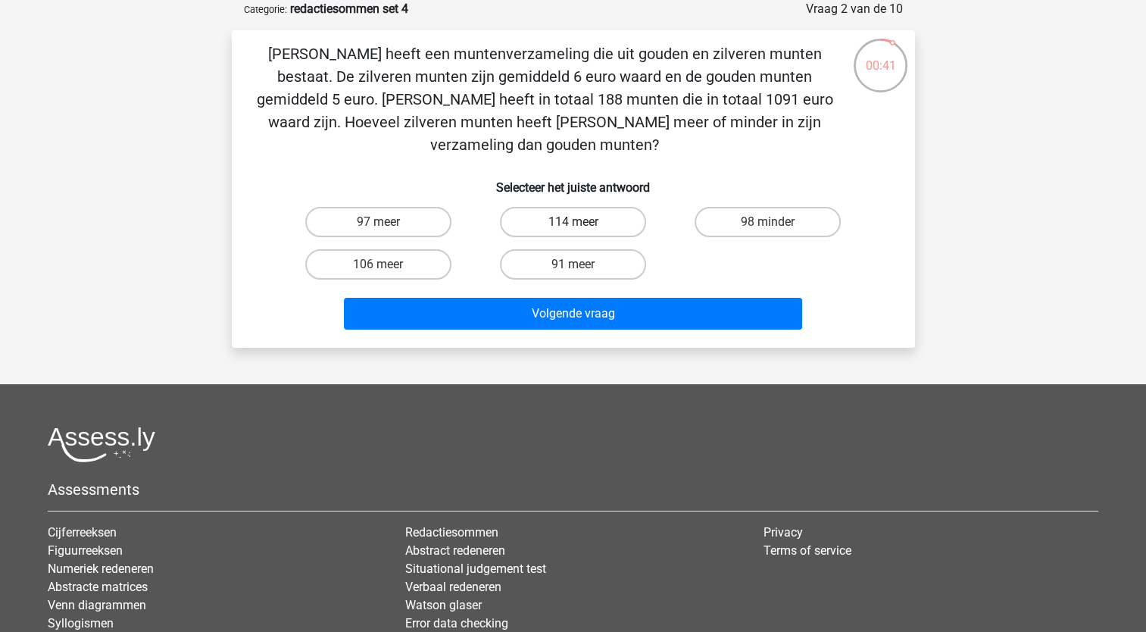
click at [605, 207] on label "114 meer" at bounding box center [573, 222] width 146 height 30
click at [583, 222] on input "114 meer" at bounding box center [578, 227] width 10 height 10
radio input "true"
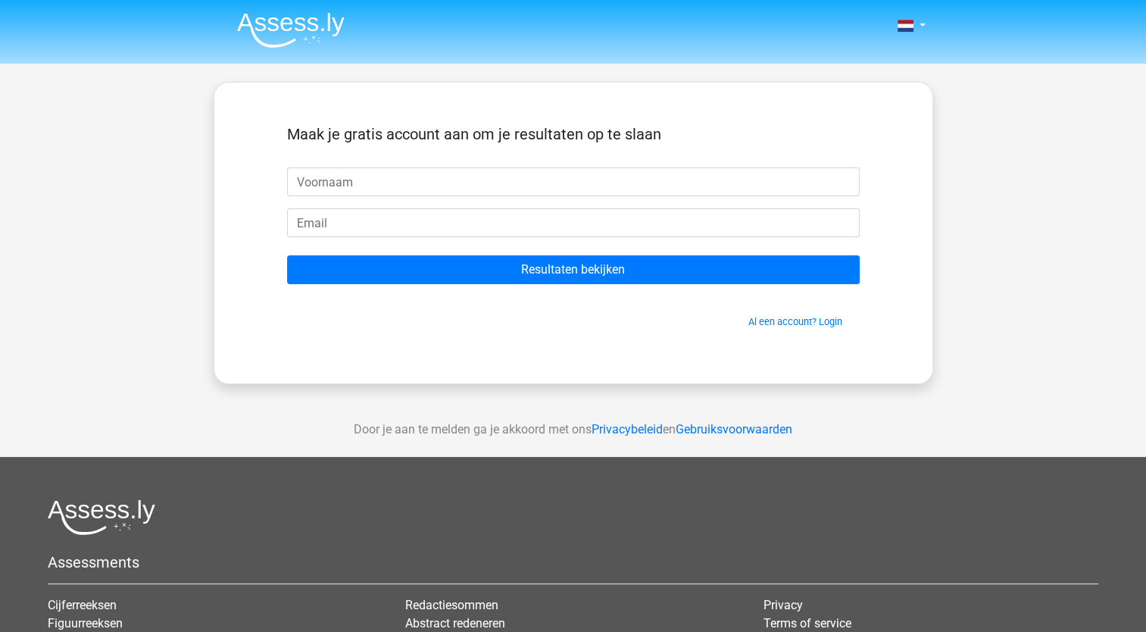
click at [304, 178] on input "text" at bounding box center [573, 181] width 573 height 29
type input "Natascha"
type input "[EMAIL_ADDRESS][DOMAIN_NAME]"
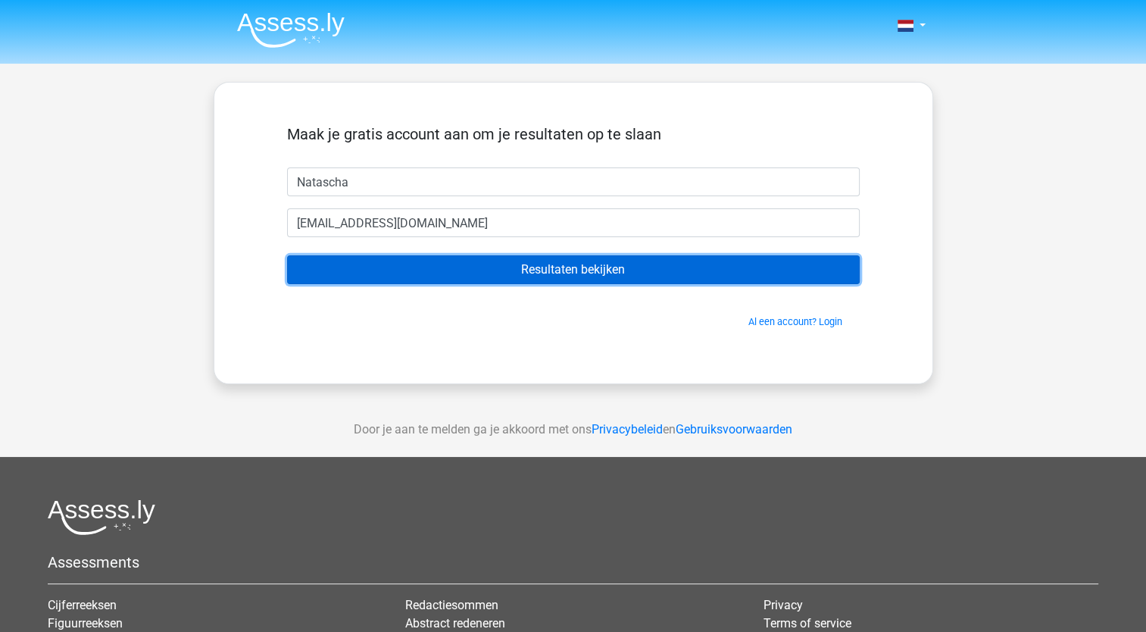
click at [412, 271] on input "Resultaten bekijken" at bounding box center [573, 269] width 573 height 29
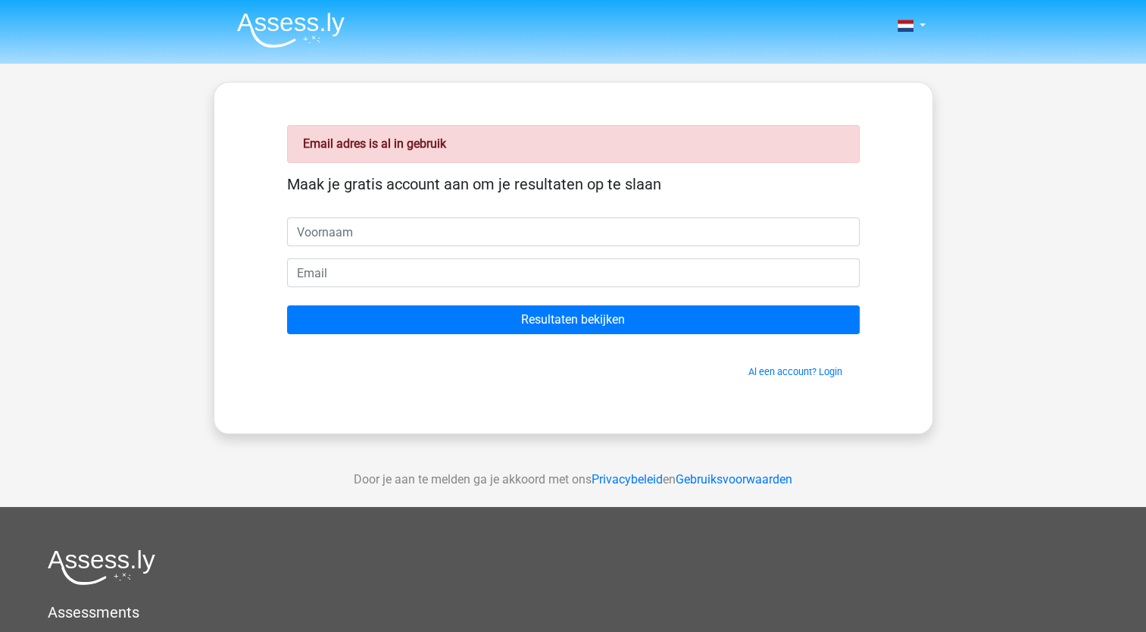
click at [342, 223] on input "text" at bounding box center [573, 231] width 573 height 29
type input "Natascha"
type input "[EMAIL_ADDRESS][DOMAIN_NAME]"
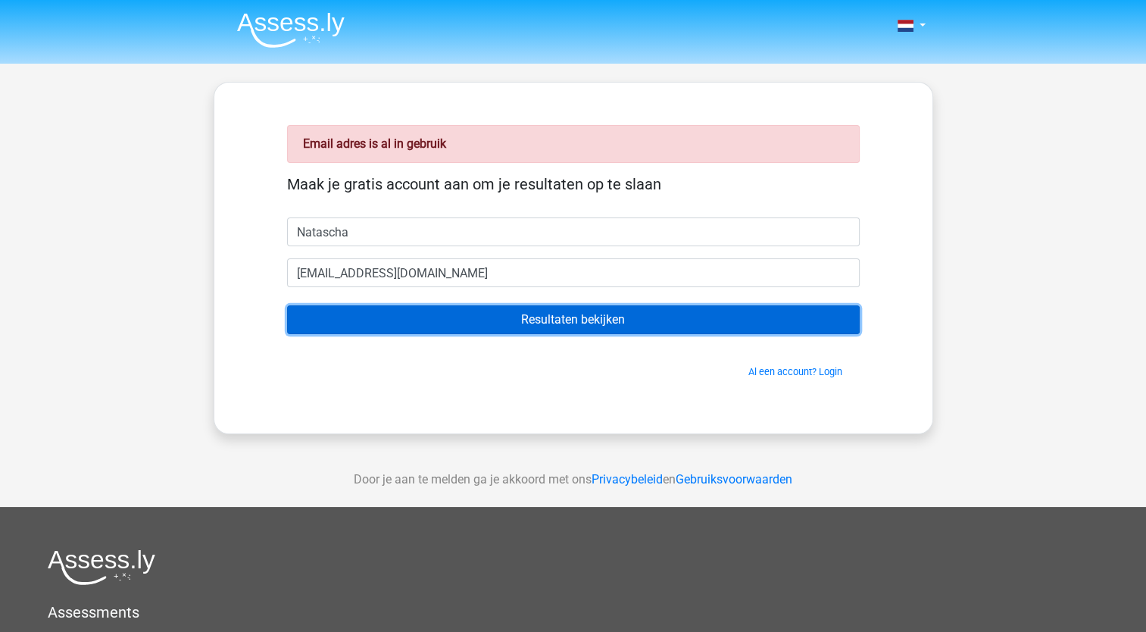
click at [494, 312] on input "Resultaten bekijken" at bounding box center [573, 319] width 573 height 29
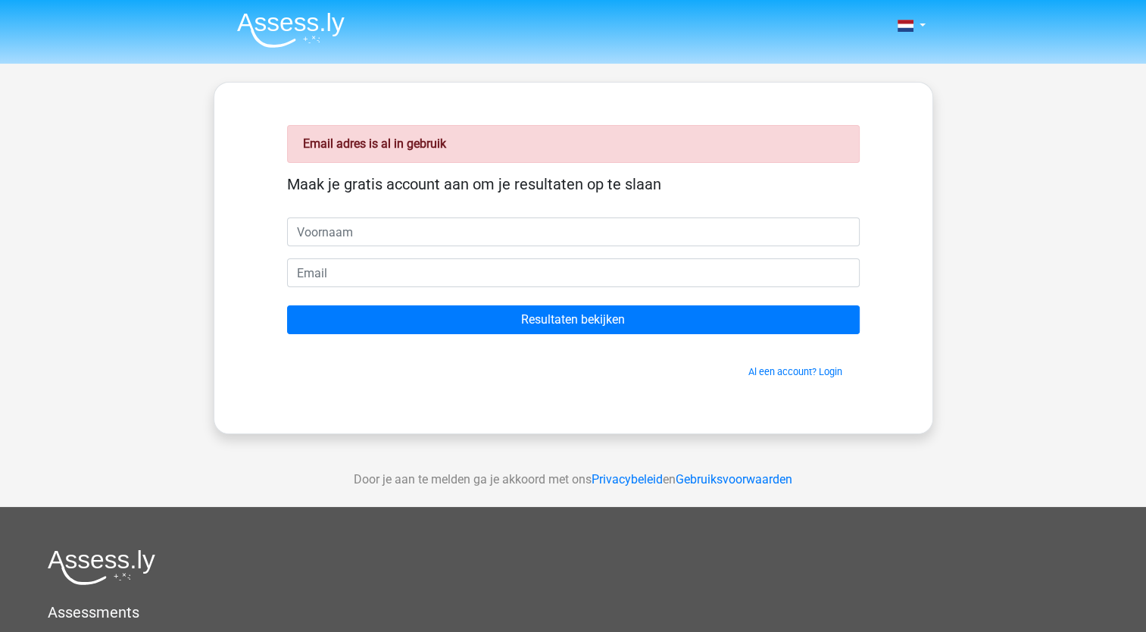
click at [331, 186] on h5 "Maak je gratis account aan om je resultaten op te slaan" at bounding box center [573, 184] width 573 height 18
click at [804, 371] on link "Al een account? Login" at bounding box center [795, 371] width 94 height 11
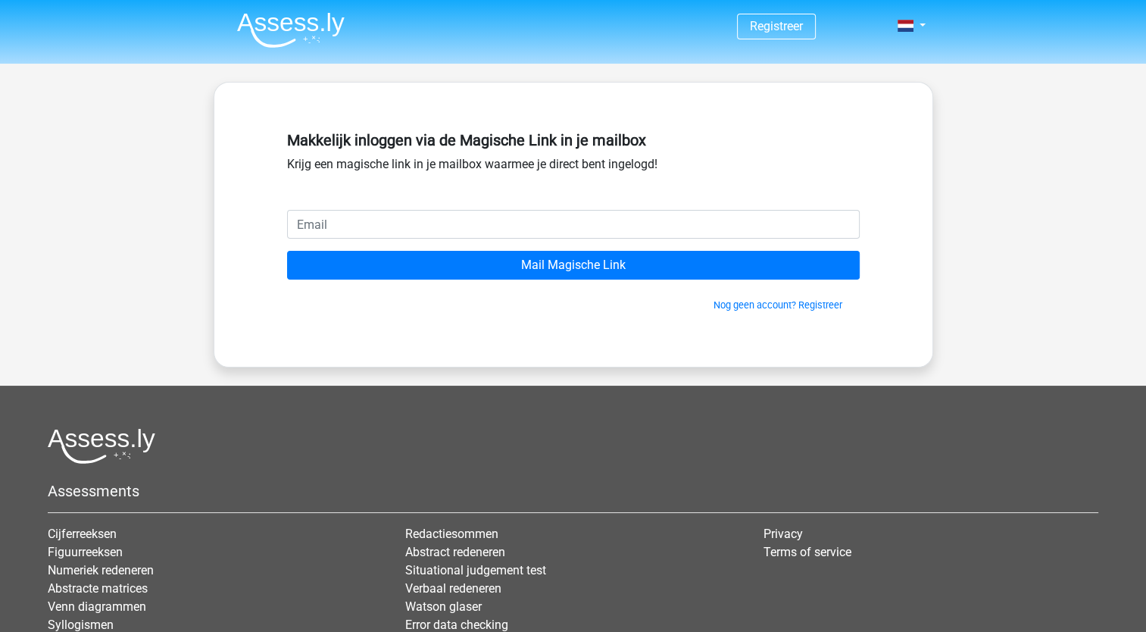
click at [386, 231] on input "email" at bounding box center [573, 224] width 573 height 29
type input "[EMAIL_ADDRESS][DOMAIN_NAME]"
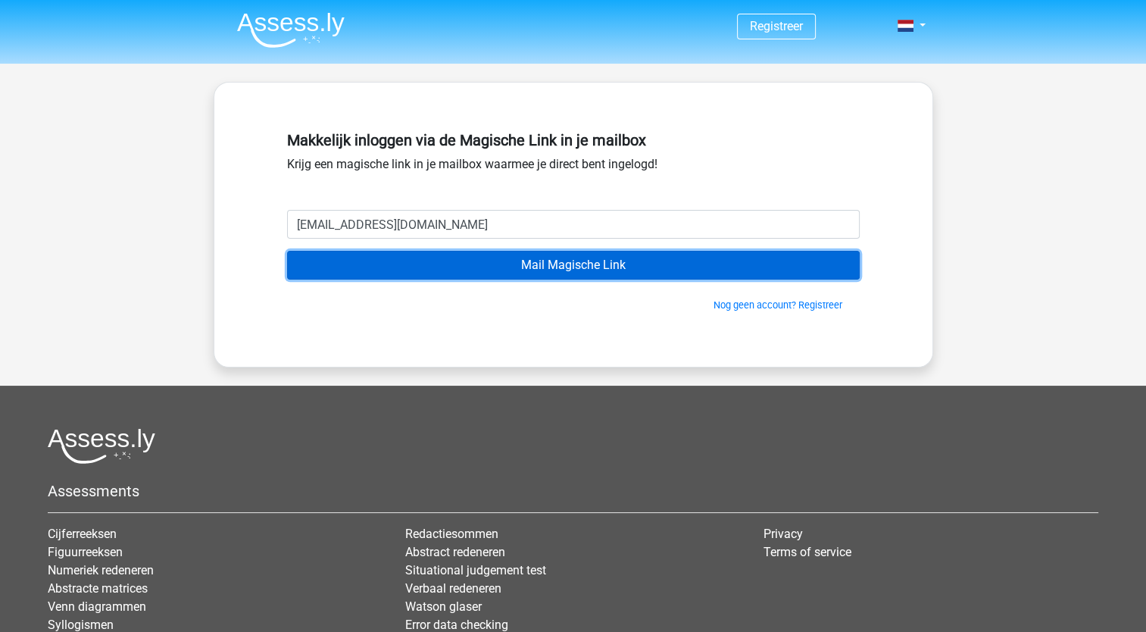
click at [414, 268] on input "Mail Magische Link" at bounding box center [573, 265] width 573 height 29
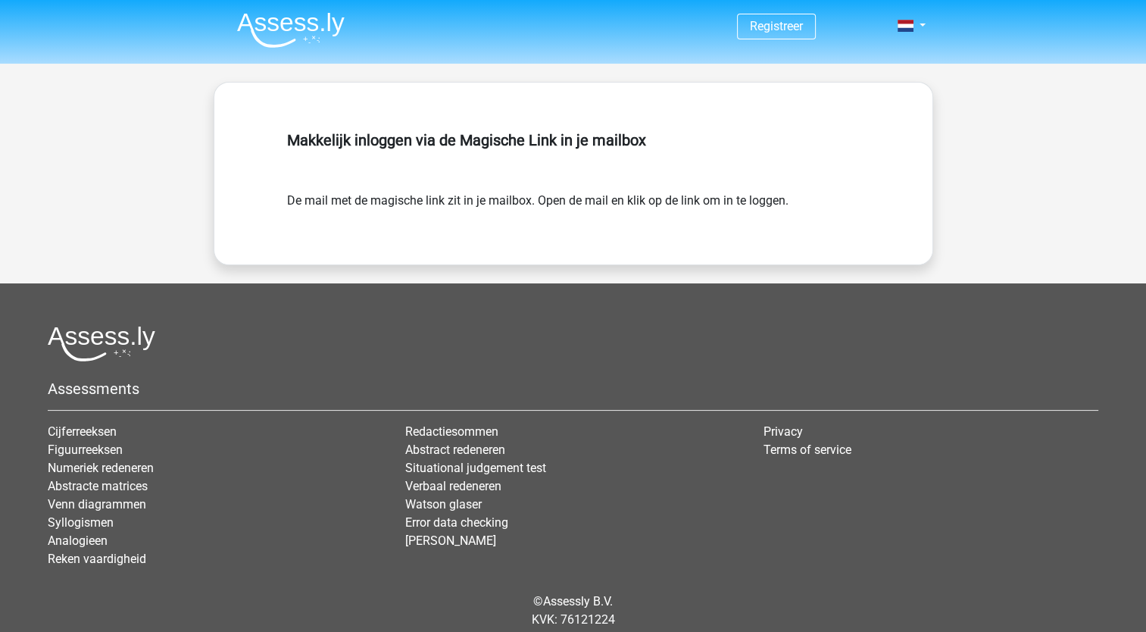
click at [294, 35] on img at bounding box center [291, 30] width 108 height 36
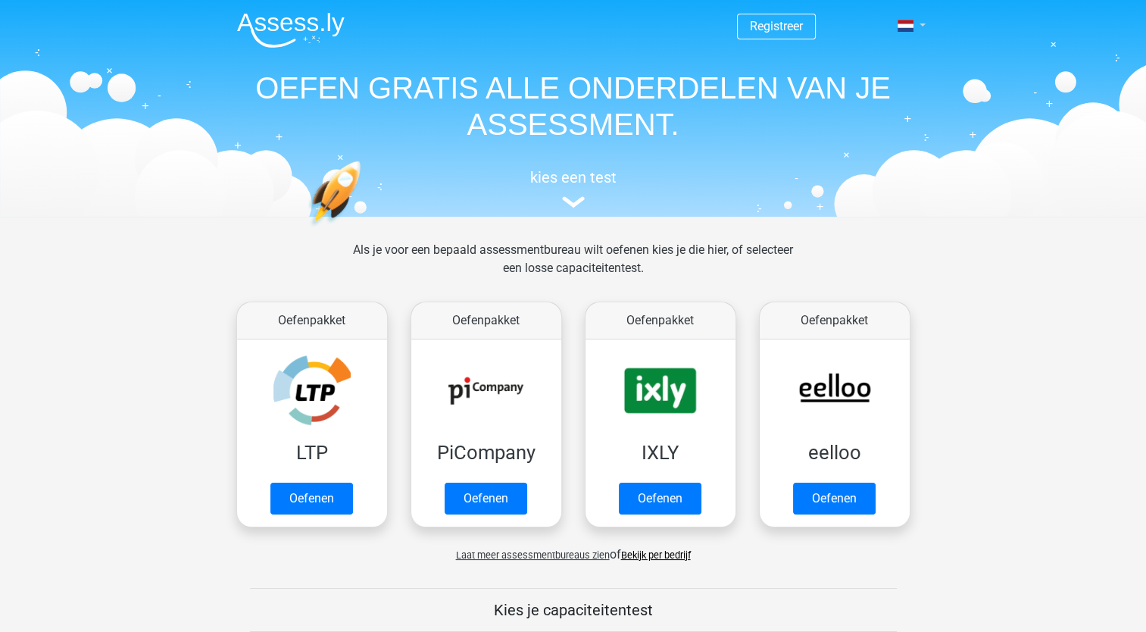
click at [922, 24] on link at bounding box center [907, 26] width 30 height 18
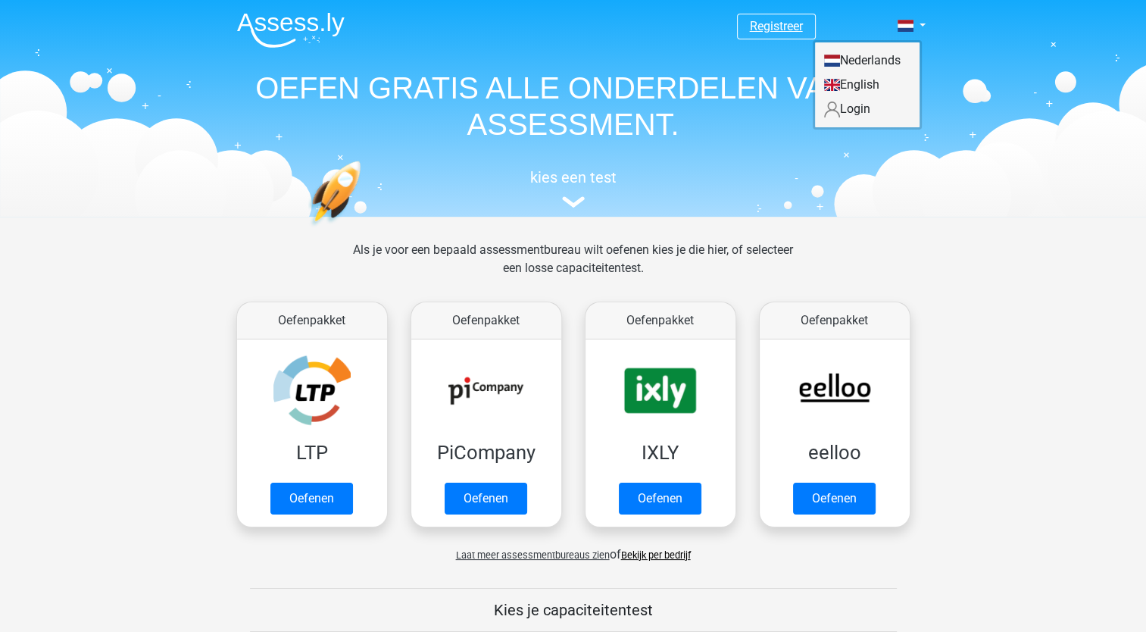
click at [770, 32] on link "Registreer" at bounding box center [776, 26] width 53 height 14
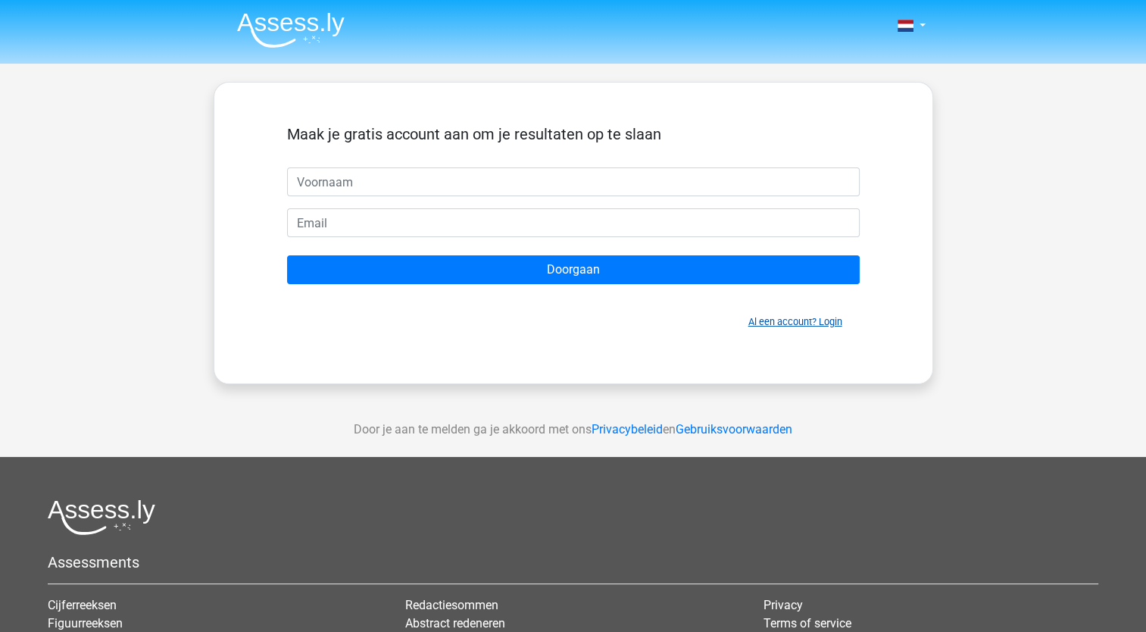
click at [829, 320] on link "Al een account? Login" at bounding box center [795, 321] width 94 height 11
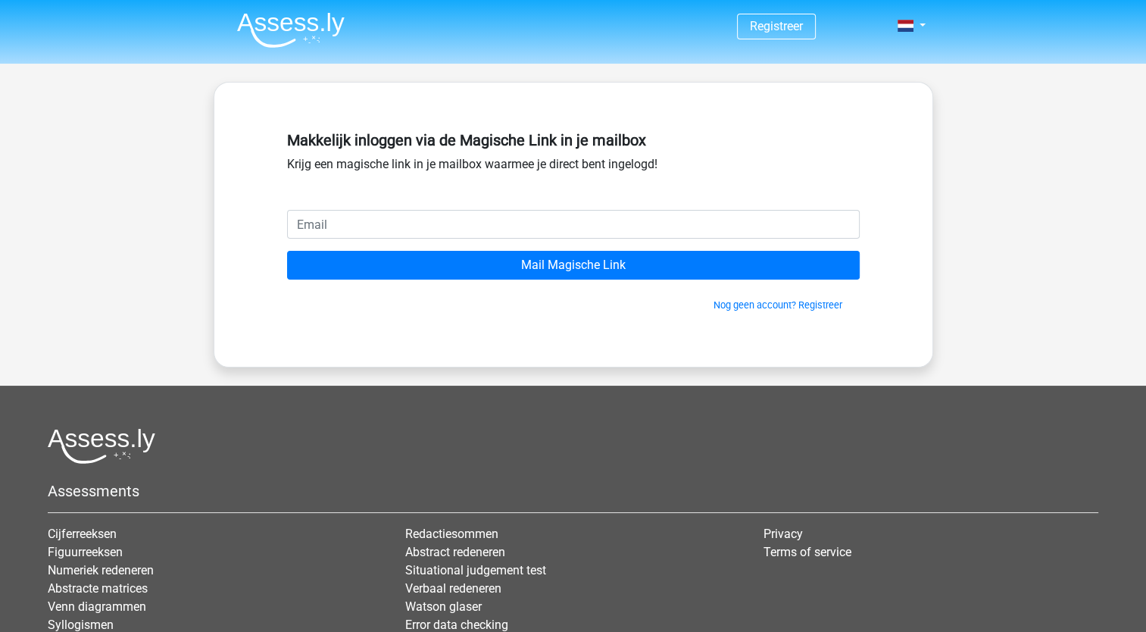
click at [385, 229] on input "email" at bounding box center [573, 224] width 573 height 29
type input "[EMAIL_ADDRESS][DOMAIN_NAME]"
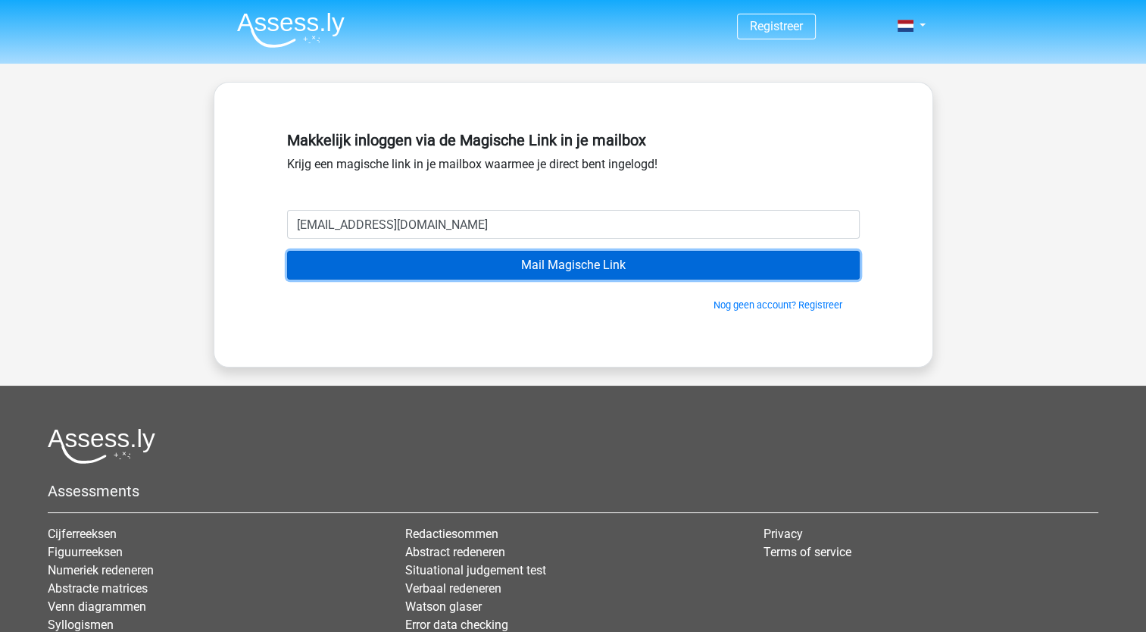
click at [389, 268] on input "Mail Magische Link" at bounding box center [573, 265] width 573 height 29
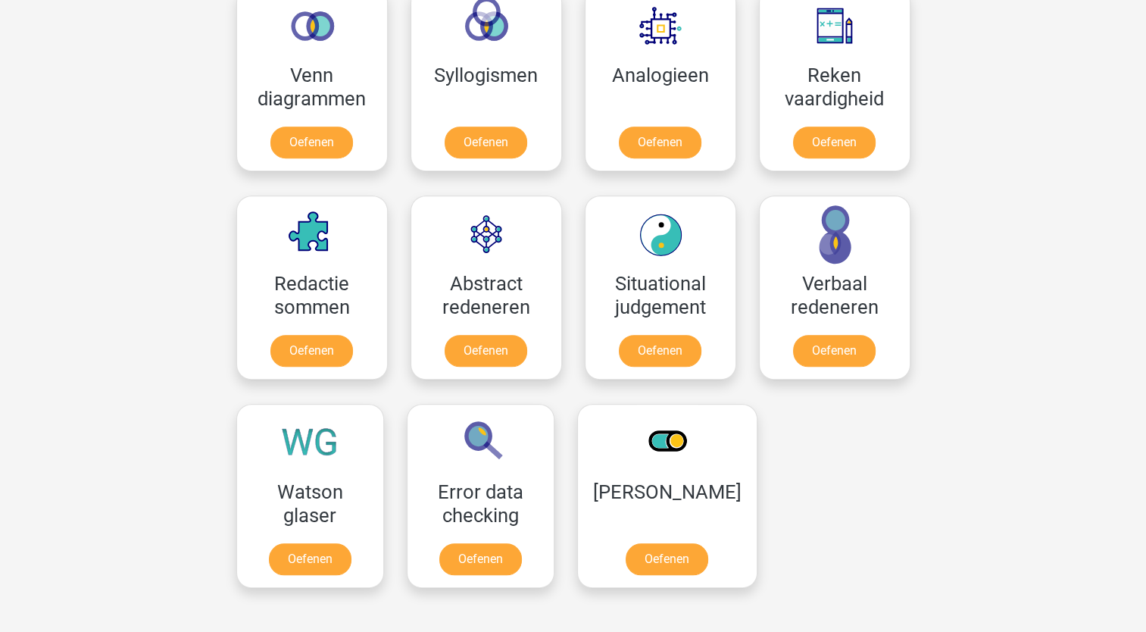
scroll to position [1048, 0]
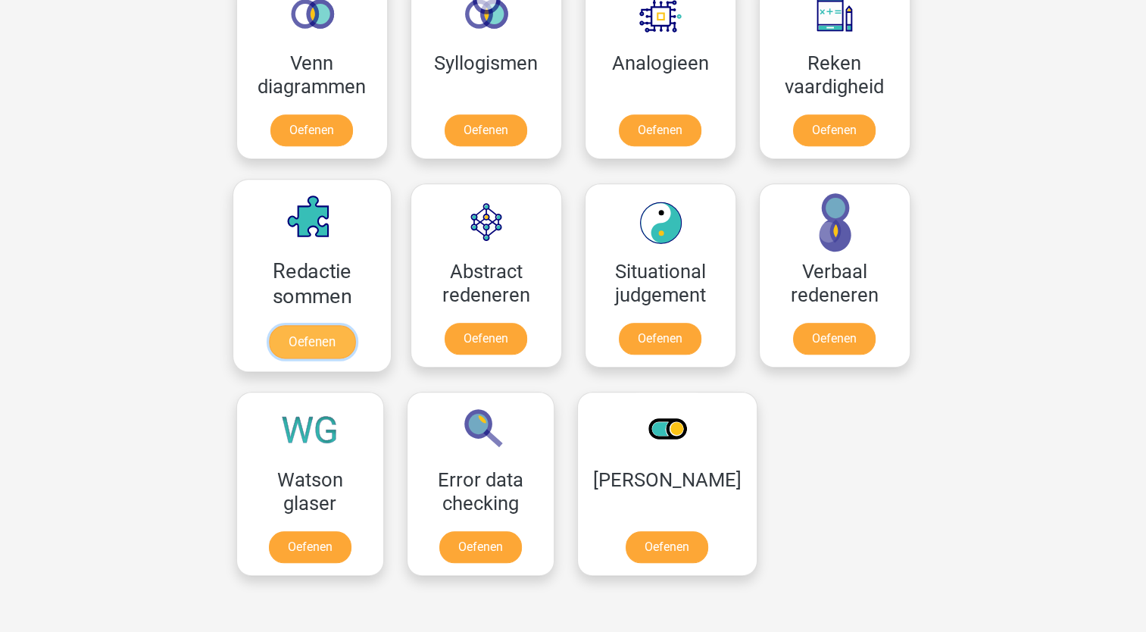
click at [306, 326] on link "Oefenen" at bounding box center [311, 341] width 86 height 33
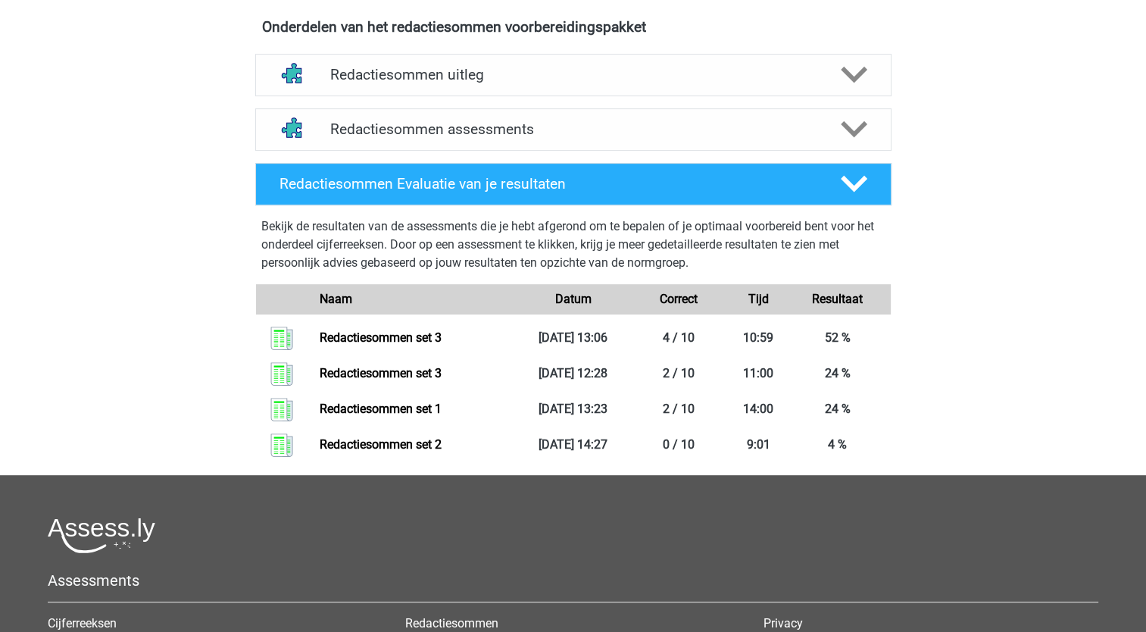
scroll to position [486, 0]
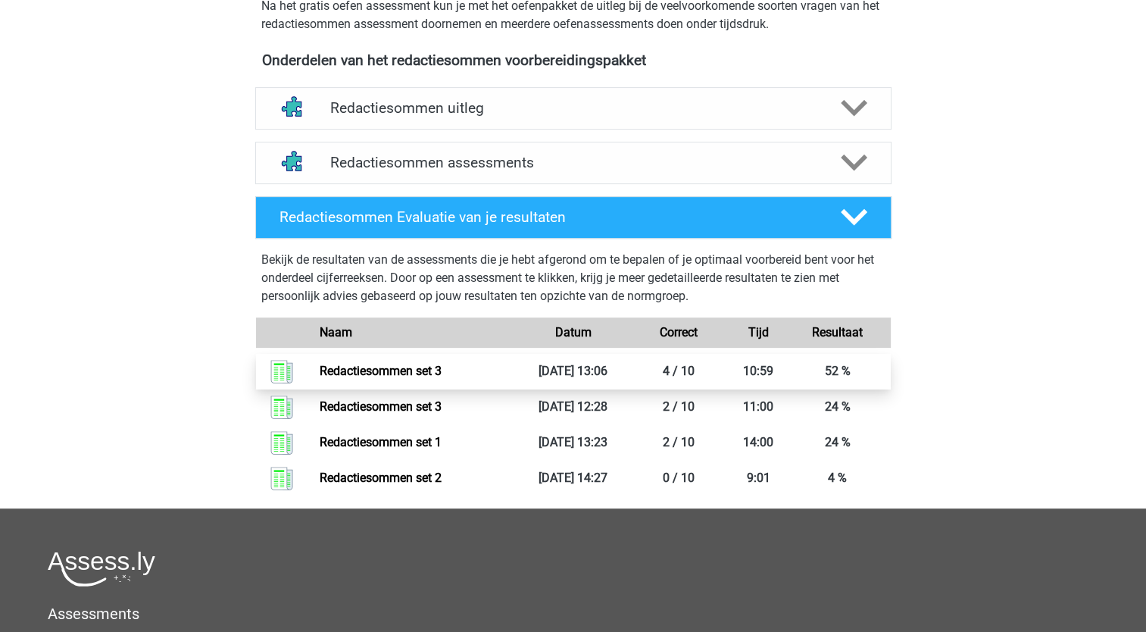
click at [430, 378] on link "Redactiesommen set 3" at bounding box center [381, 371] width 122 height 14
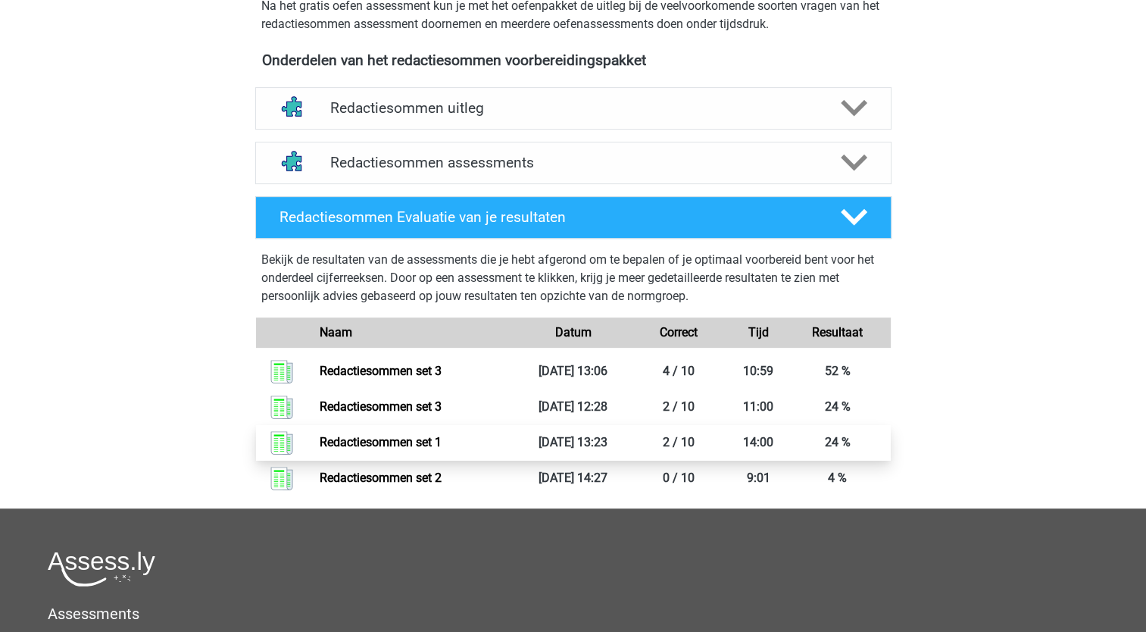
click at [399, 449] on link "Redactiesommen set 1" at bounding box center [381, 442] width 122 height 14
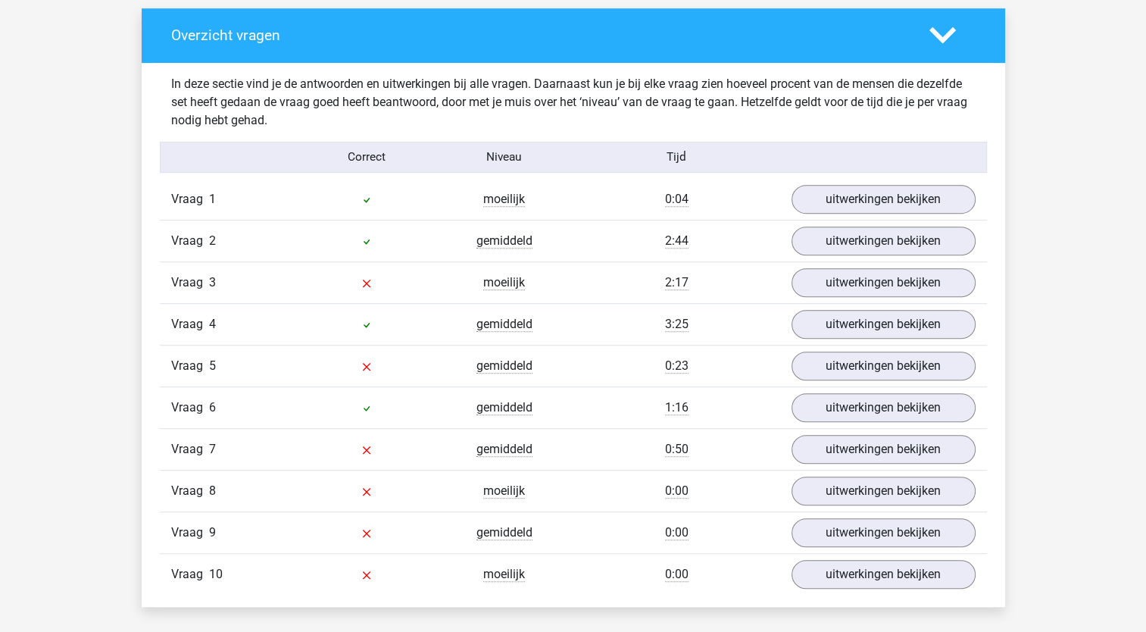
scroll to position [877, 0]
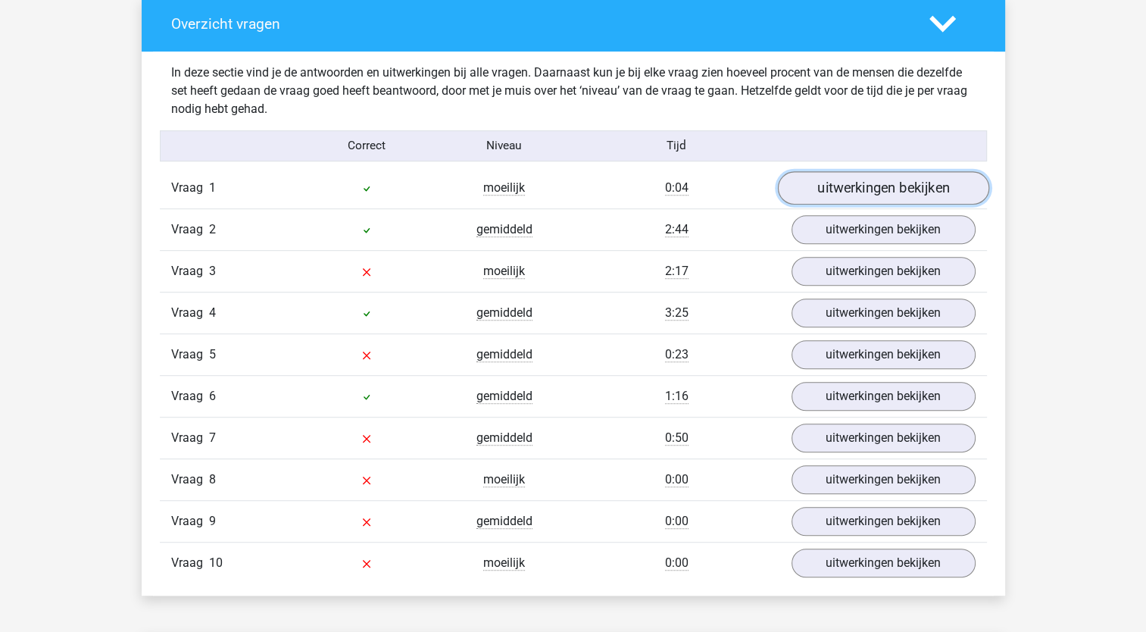
click at [842, 183] on link "uitwerkingen bekijken" at bounding box center [882, 187] width 211 height 33
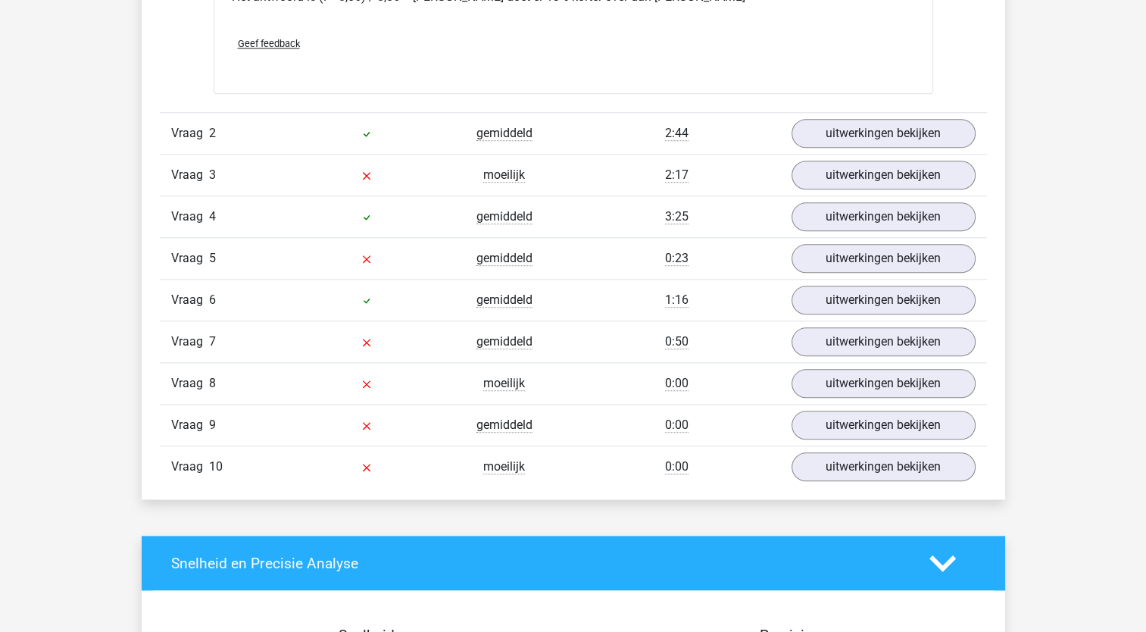
scroll to position [1665, 0]
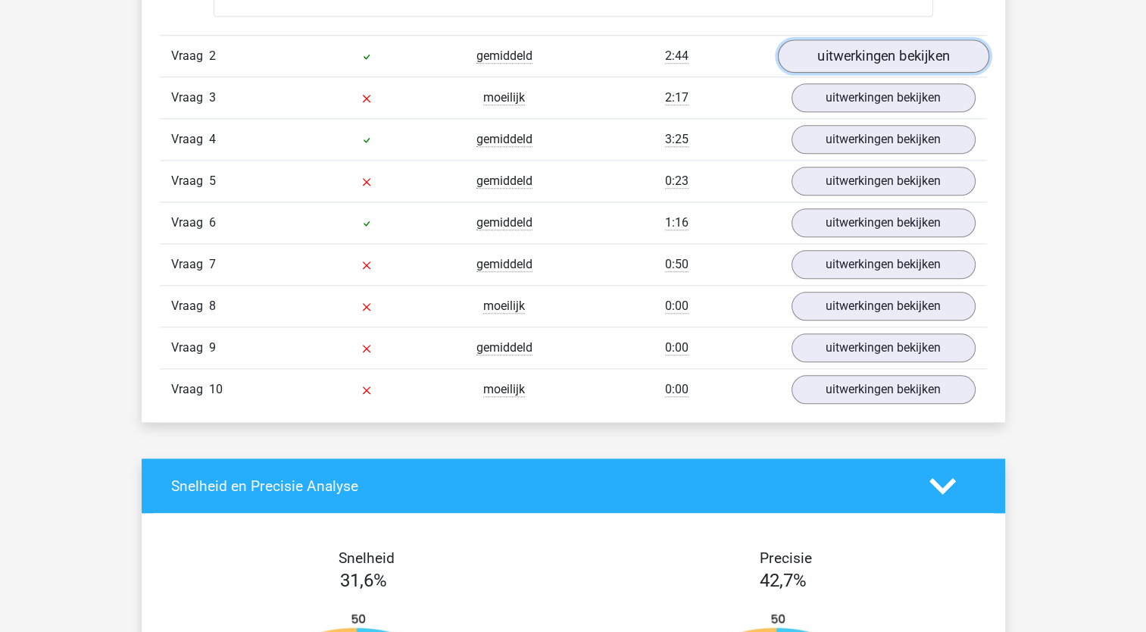
click at [847, 64] on link "uitwerkingen bekijken" at bounding box center [882, 55] width 211 height 33
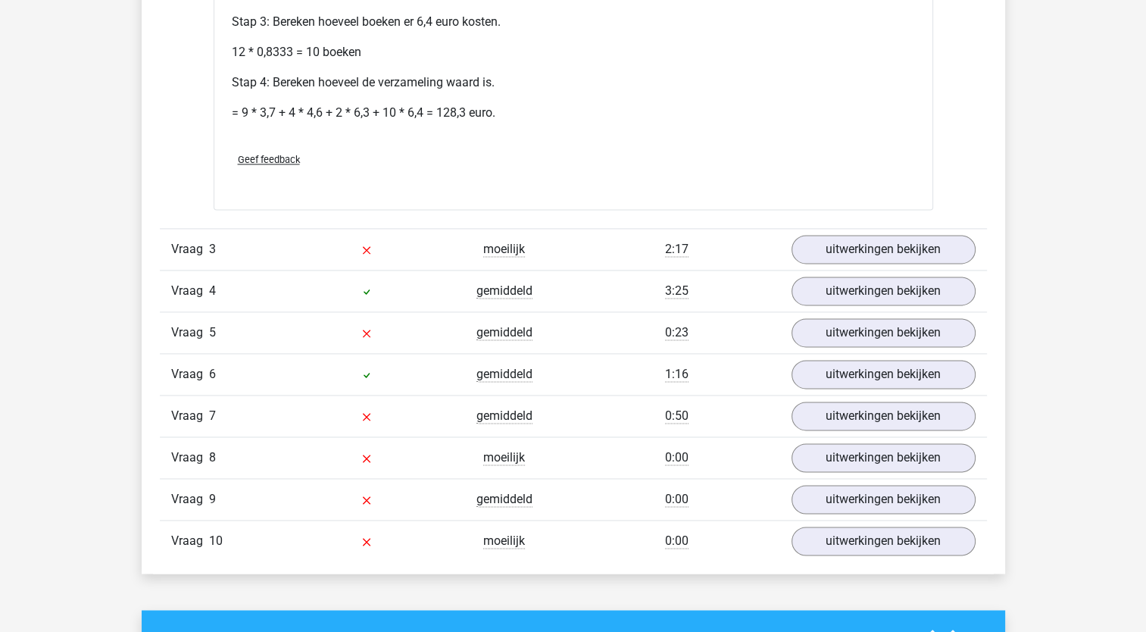
scroll to position [2103, 0]
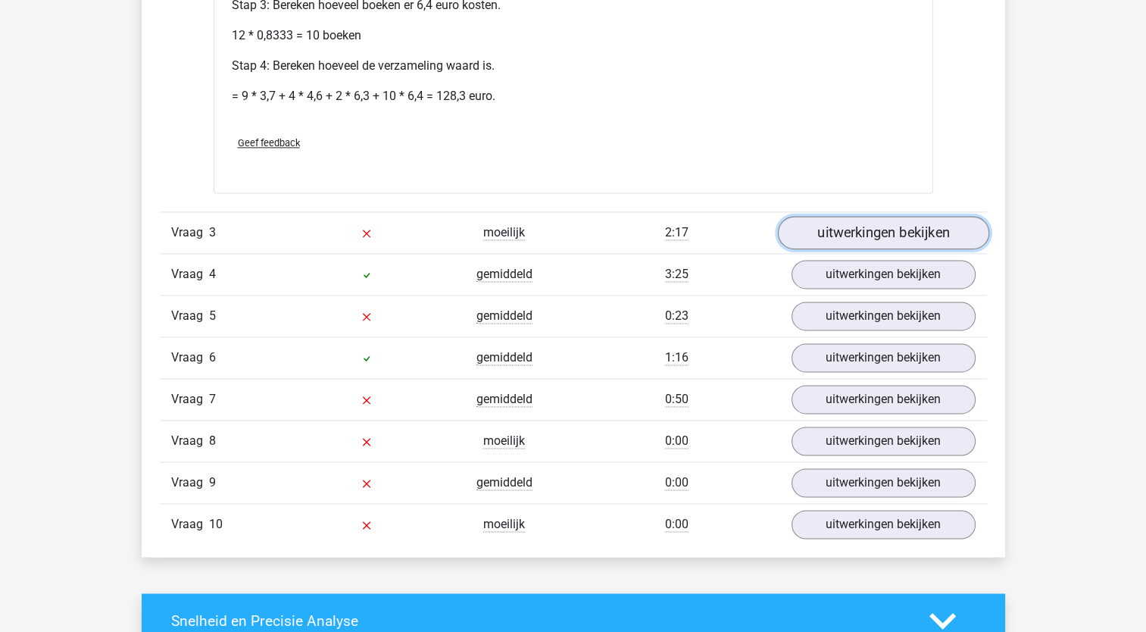
click at [933, 229] on link "uitwerkingen bekijken" at bounding box center [882, 233] width 211 height 33
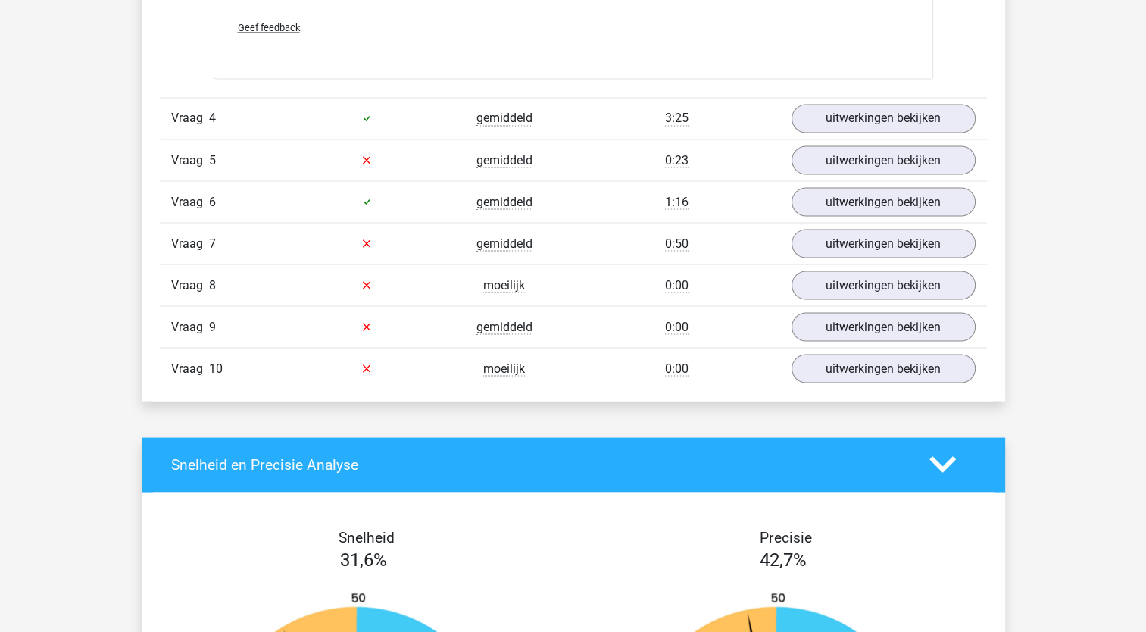
scroll to position [2778, 0]
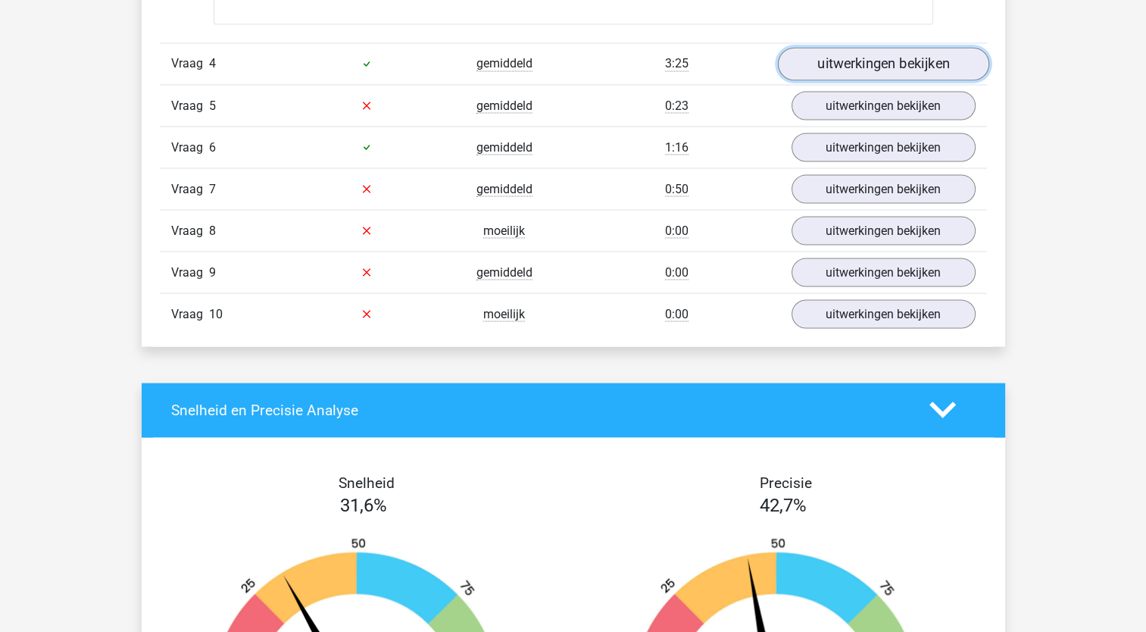
click at [871, 57] on link "uitwerkingen bekijken" at bounding box center [882, 63] width 211 height 33
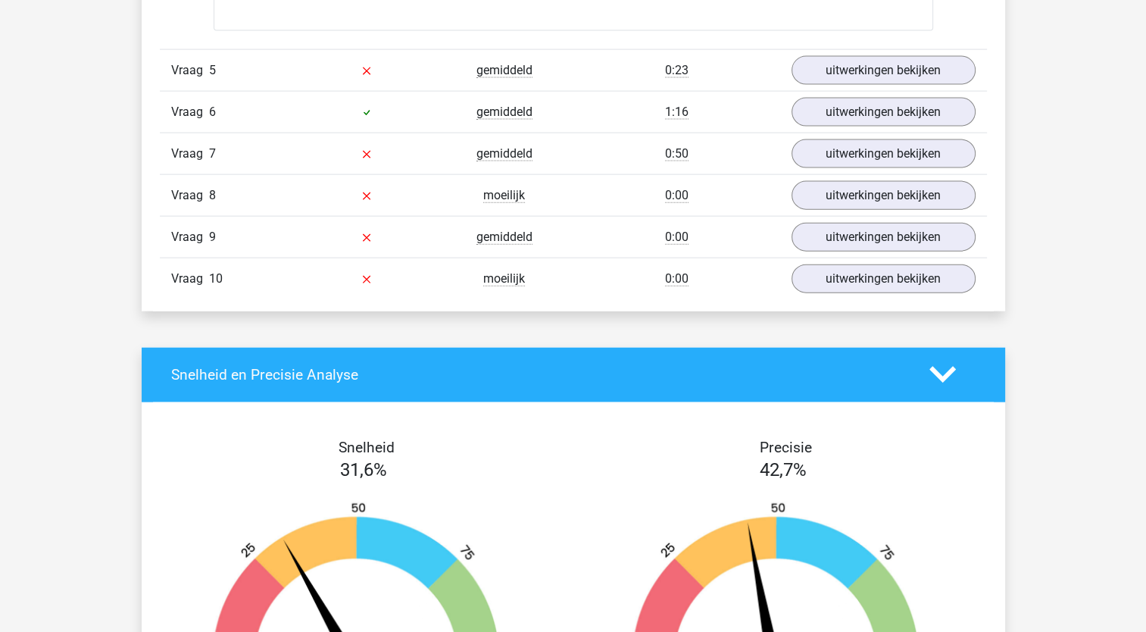
scroll to position [3252, 0]
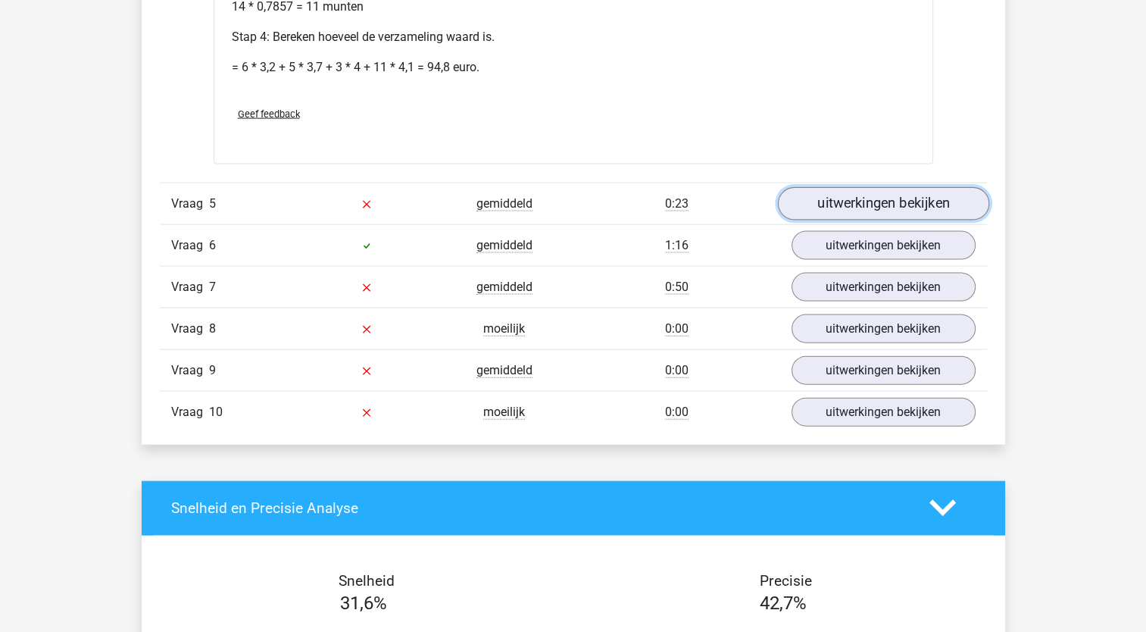
click at [898, 190] on link "uitwerkingen bekijken" at bounding box center [882, 203] width 211 height 33
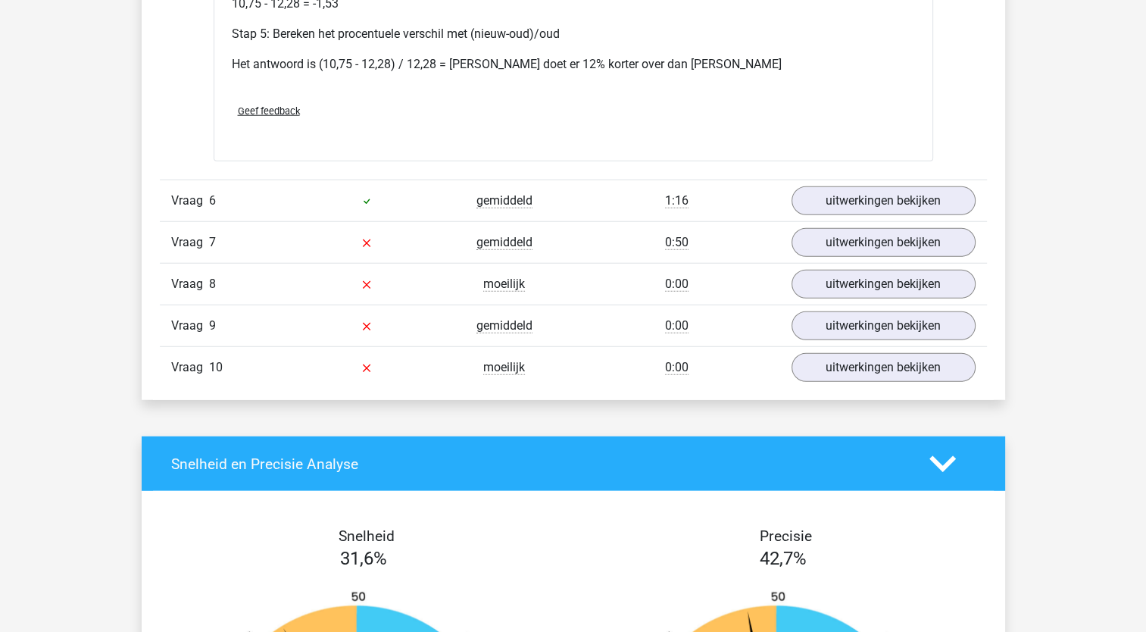
scroll to position [3971, 0]
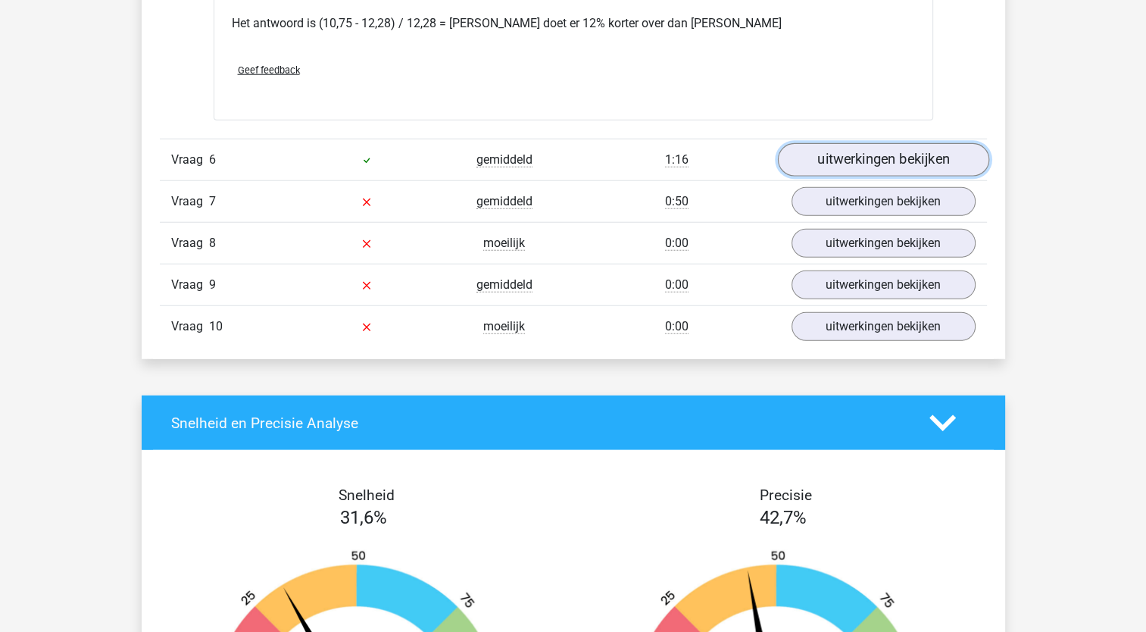
click at [854, 152] on link "uitwerkingen bekijken" at bounding box center [882, 159] width 211 height 33
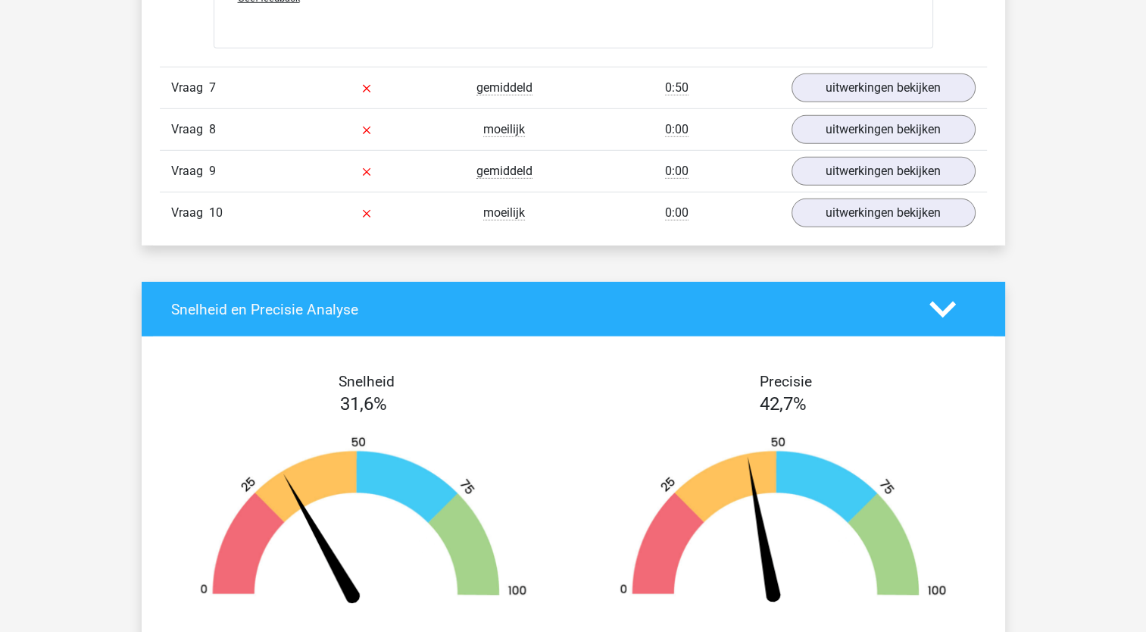
scroll to position [4592, 0]
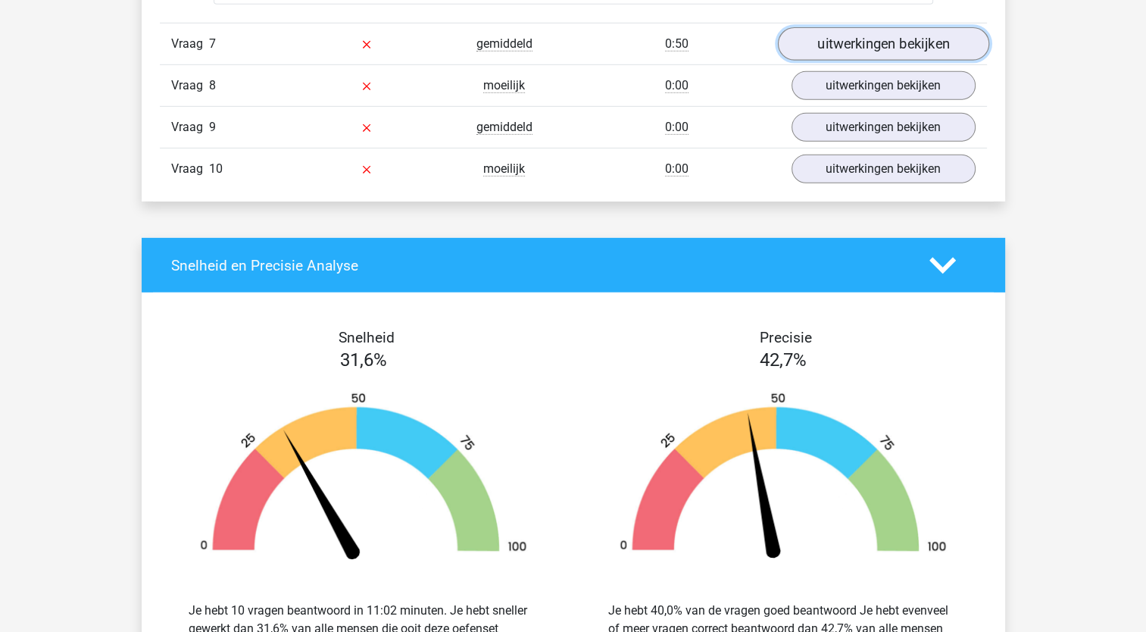
click at [827, 27] on link "uitwerkingen bekijken" at bounding box center [882, 43] width 211 height 33
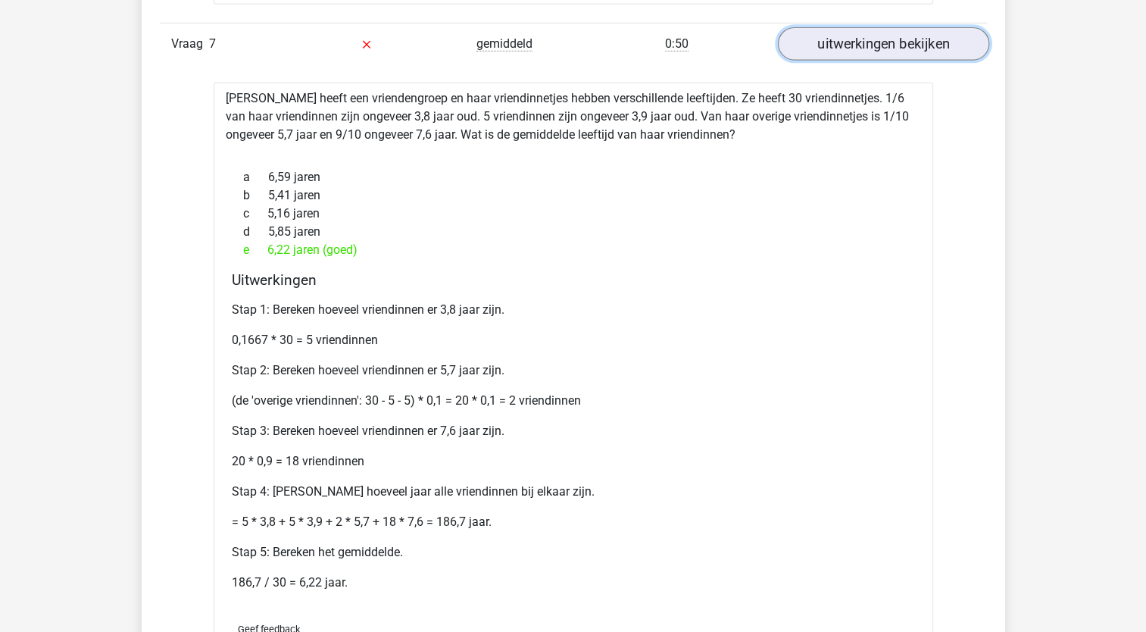
click at [827, 27] on link "uitwerkingen bekijken" at bounding box center [882, 43] width 211 height 33
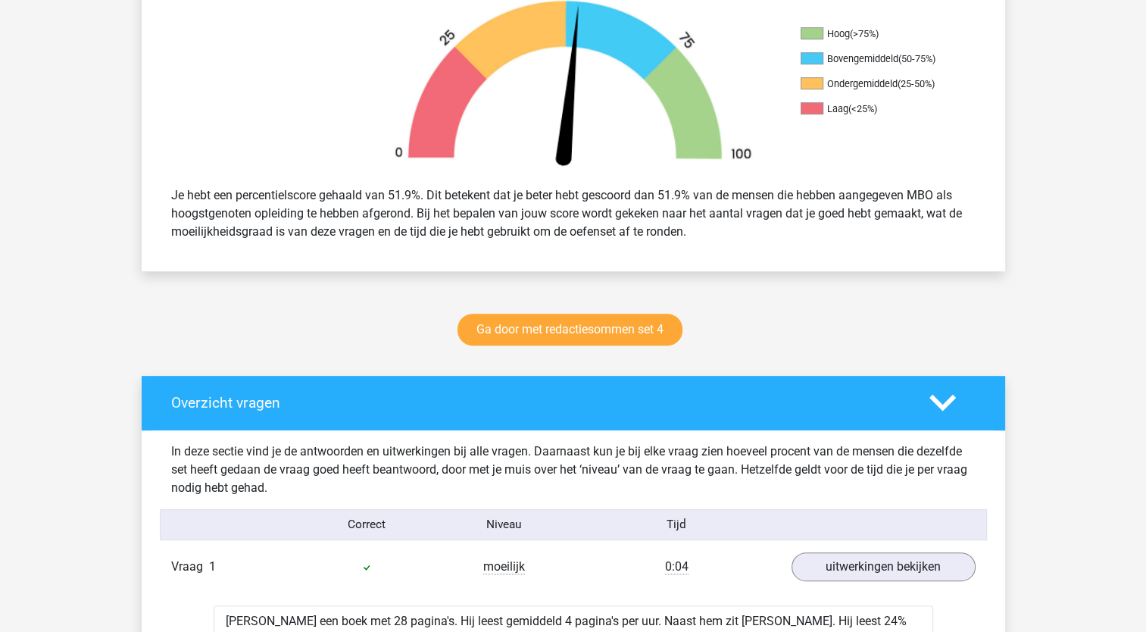
scroll to position [312, 0]
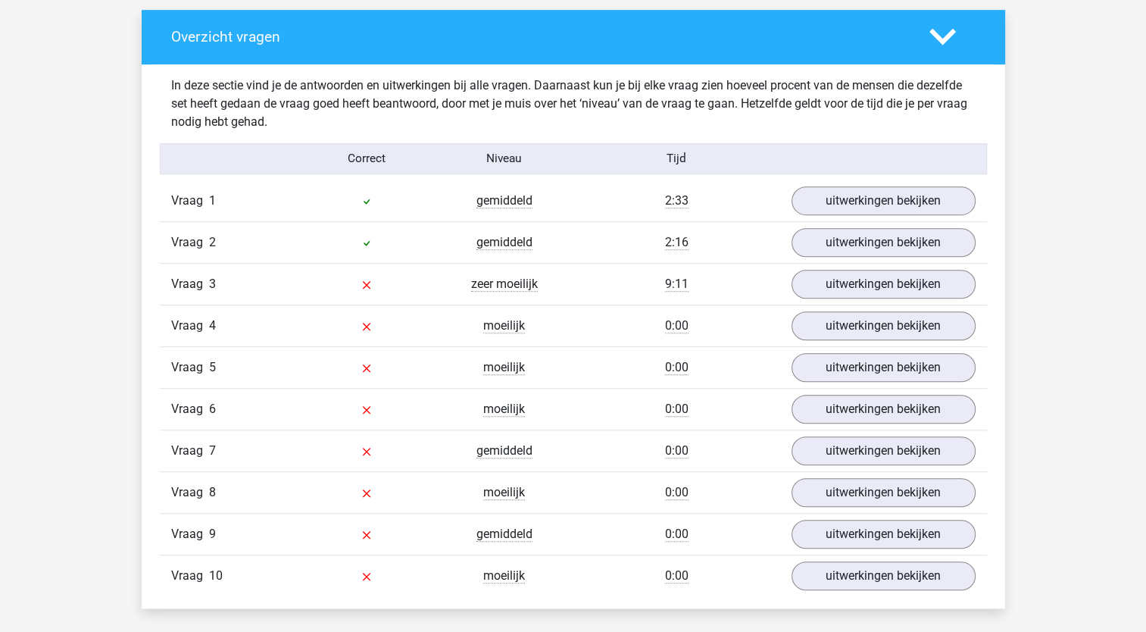
scroll to position [886, 0]
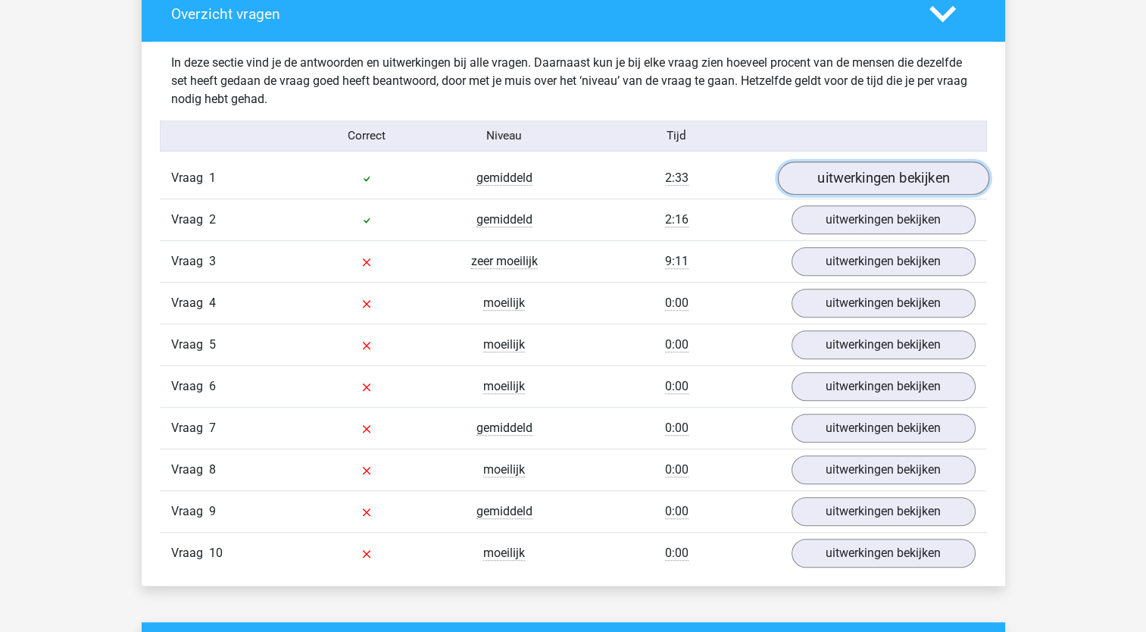
click at [832, 180] on link "uitwerkingen bekijken" at bounding box center [882, 177] width 211 height 33
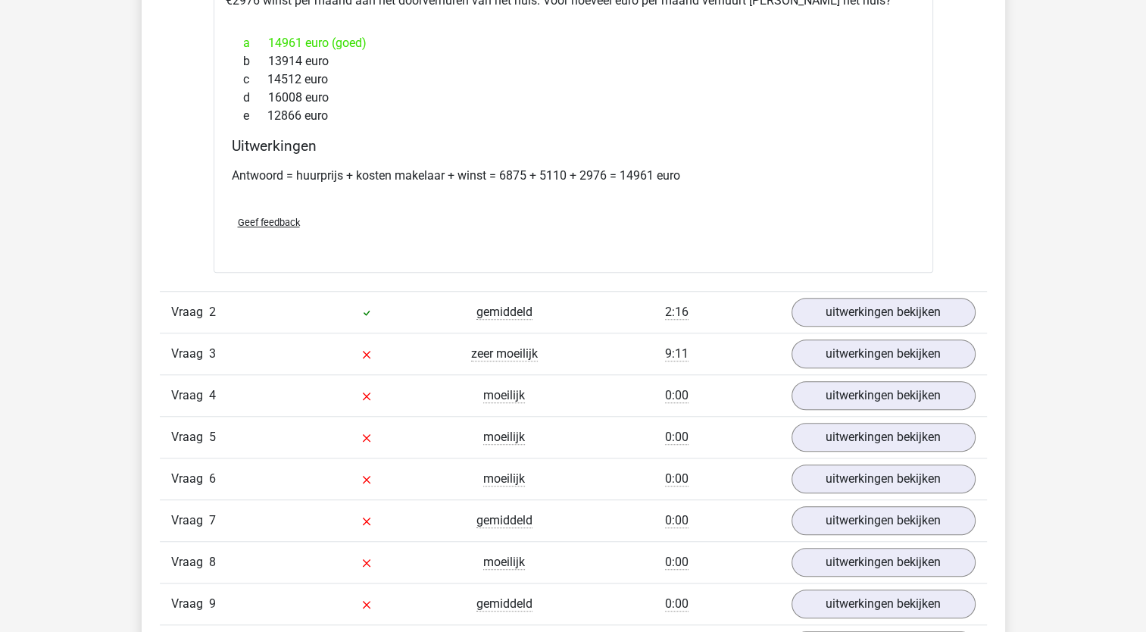
scroll to position [1158, 0]
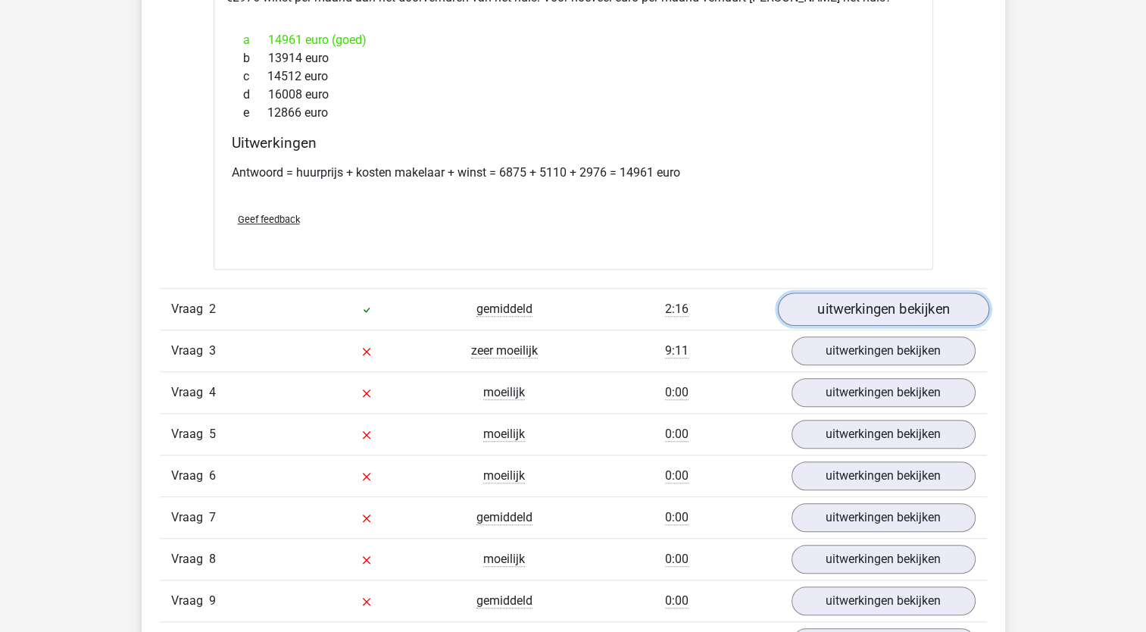
click at [892, 311] on link "uitwerkingen bekijken" at bounding box center [882, 308] width 211 height 33
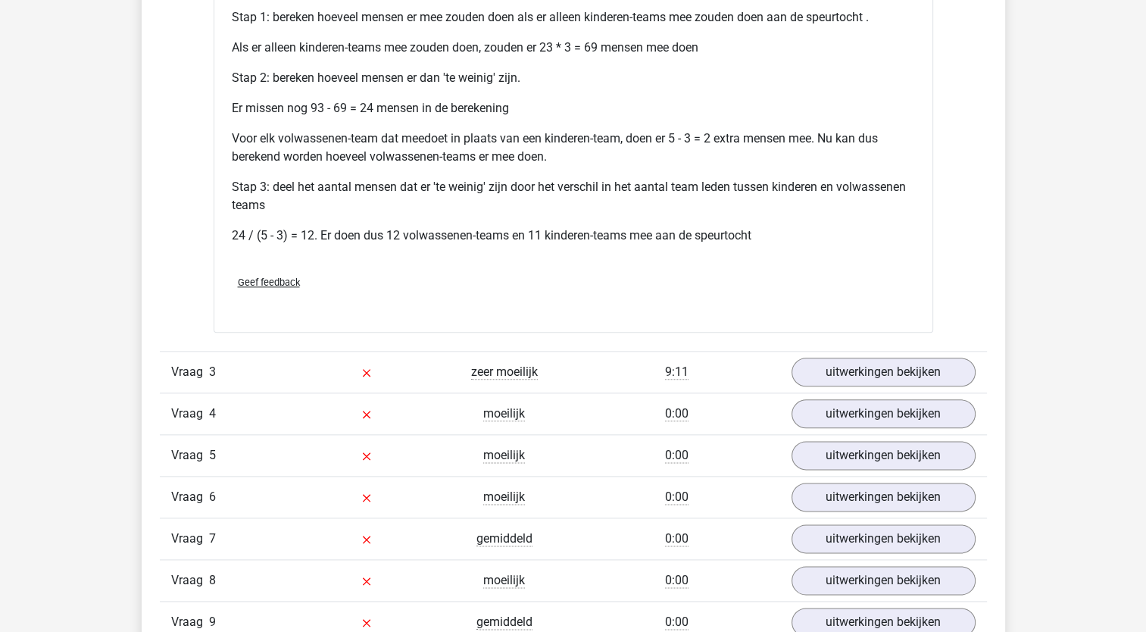
scroll to position [1830, 0]
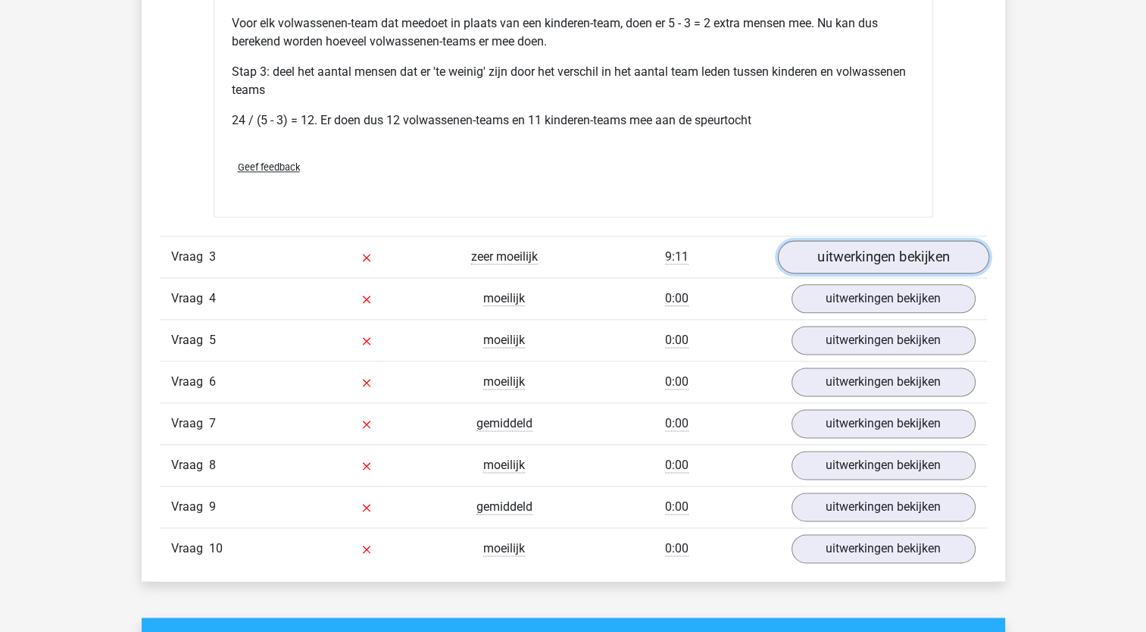
click at [832, 242] on link "uitwerkingen bekijken" at bounding box center [882, 257] width 211 height 33
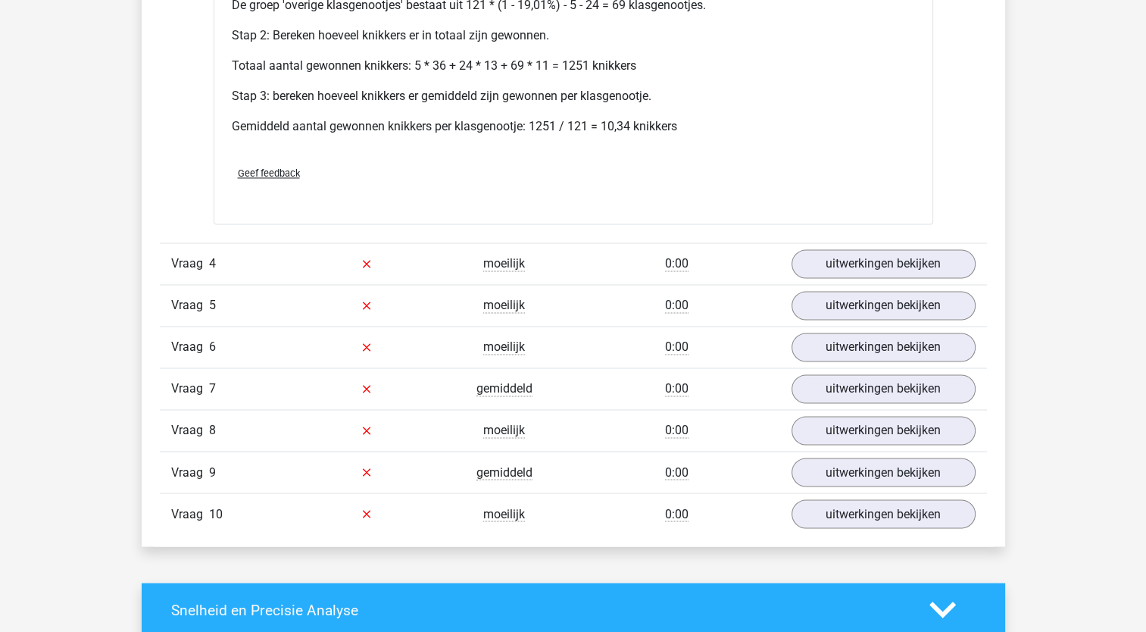
scroll to position [2436, 0]
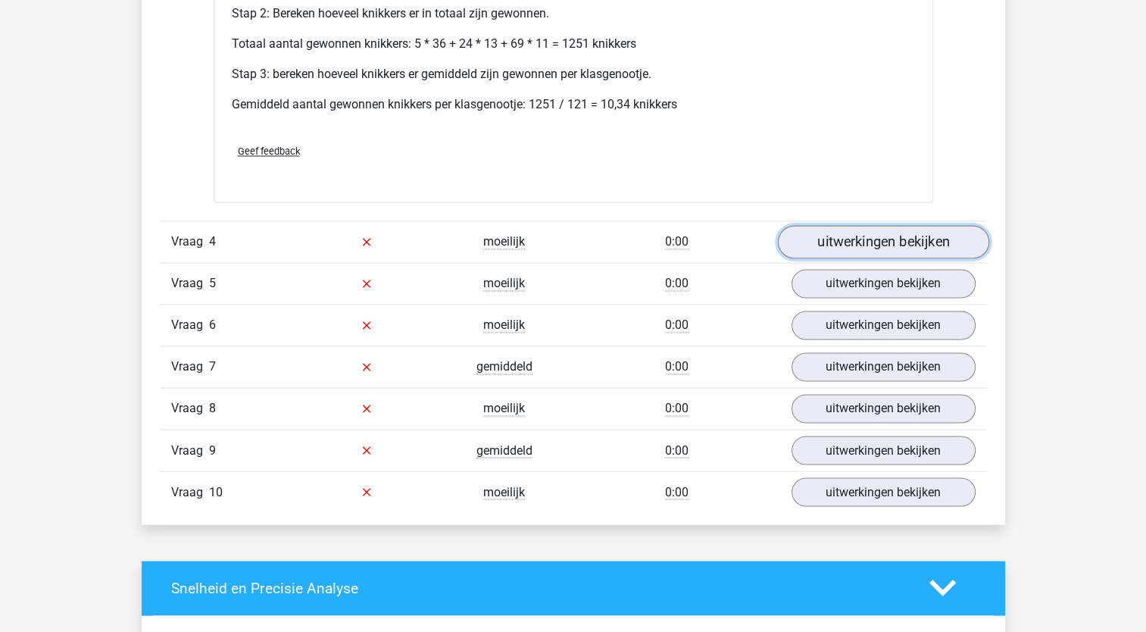
click at [855, 242] on link "uitwerkingen bekijken" at bounding box center [882, 241] width 211 height 33
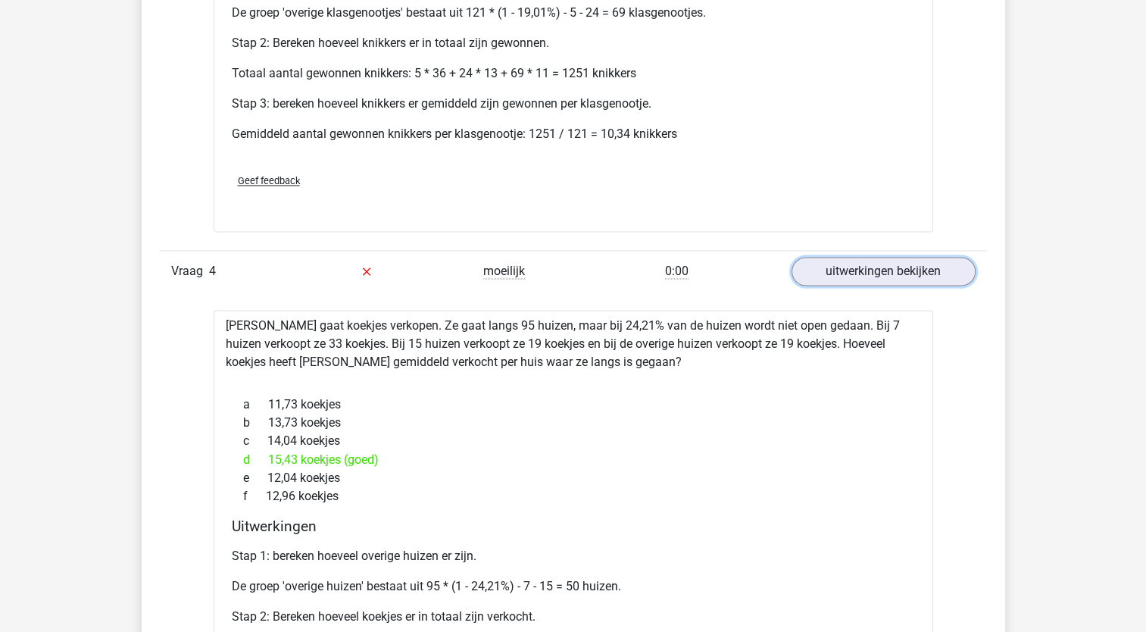
scroll to position [2412, 0]
